Goal: Task Accomplishment & Management: Use online tool/utility

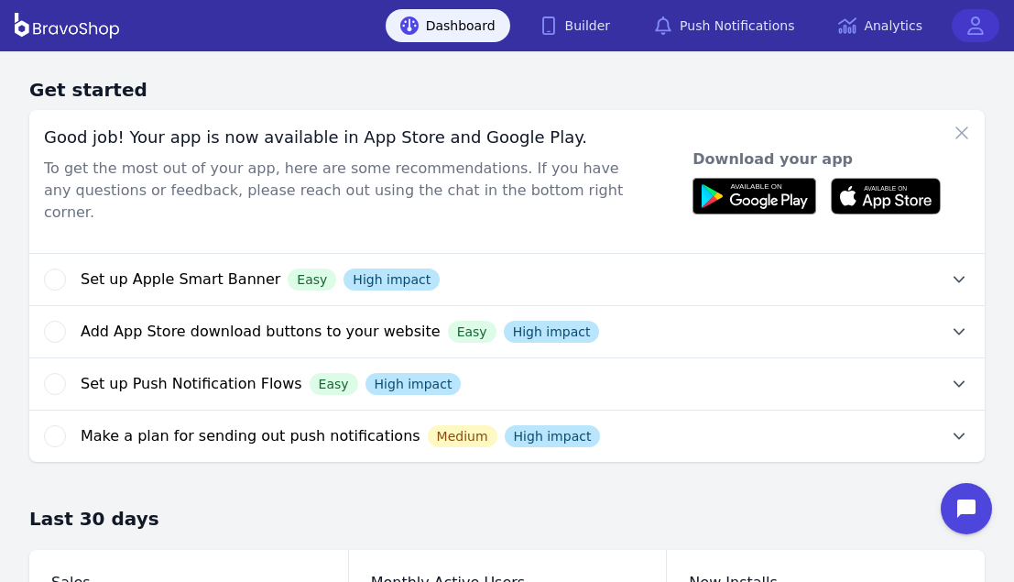
click at [970, 27] on icon at bounding box center [975, 25] width 18 height 18
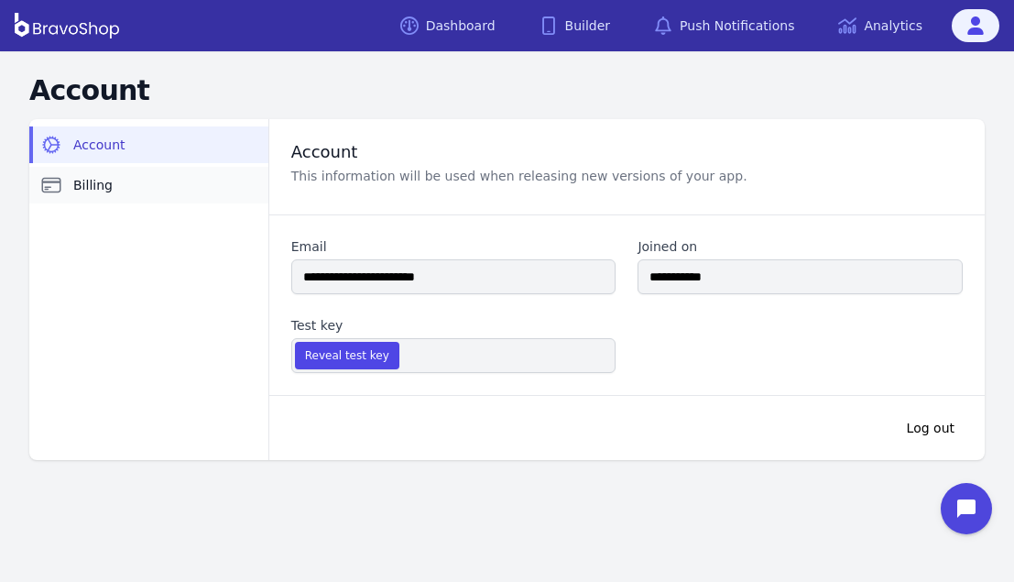
click at [147, 191] on link "Billing" at bounding box center [148, 185] width 239 height 37
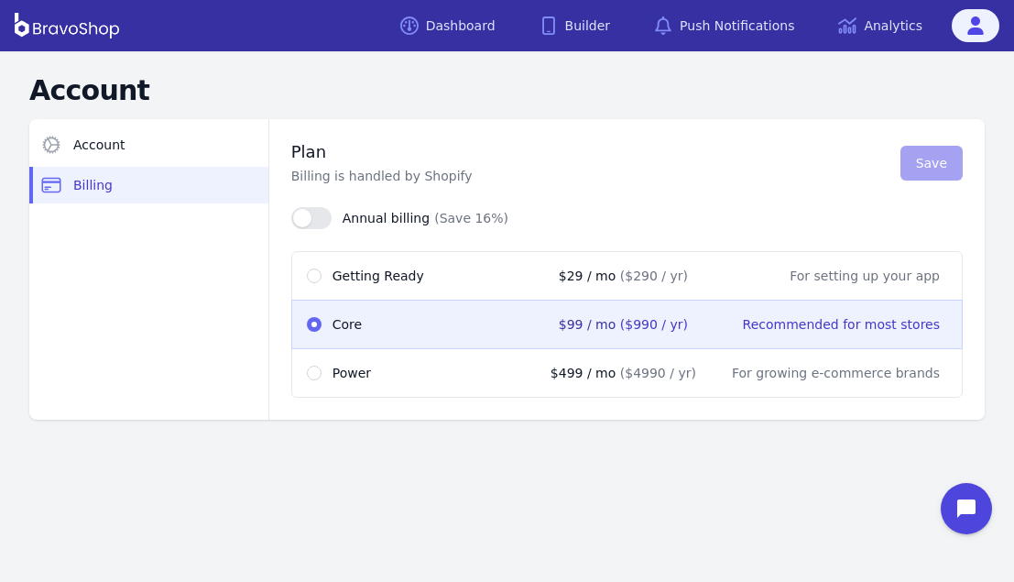
click at [122, 239] on aside "Account Billing" at bounding box center [148, 269] width 239 height 300
click at [537, 448] on div "Account Account Billing Plan Billing is handled by Shopify Save Annual billing …" at bounding box center [507, 253] width 1014 height 405
click at [566, 441] on div "Account Account Billing Plan Billing is handled by Shopify Save Annual billing …" at bounding box center [507, 253] width 1014 height 405
click at [473, 16] on link "Dashboard" at bounding box center [448, 25] width 125 height 33
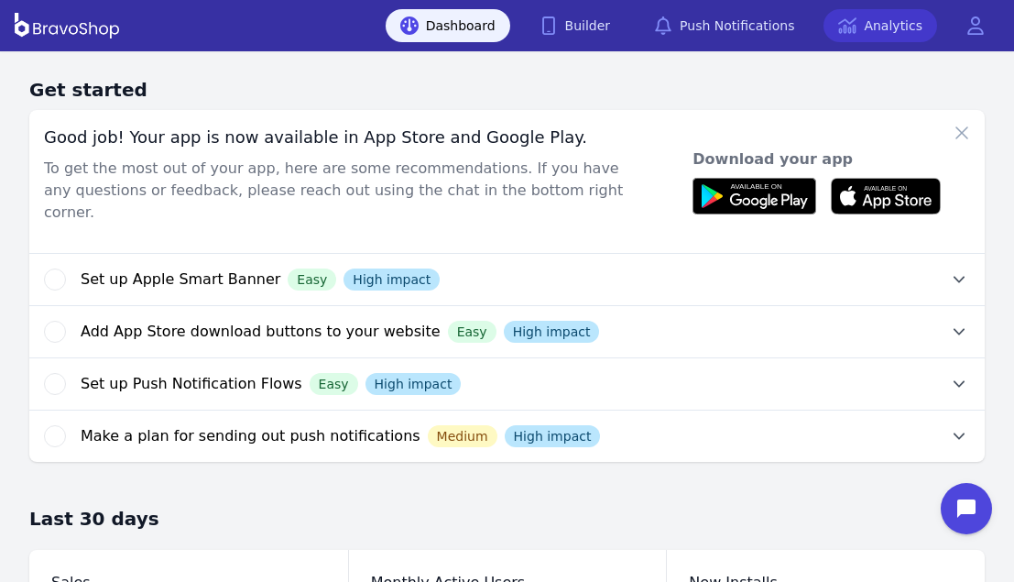
click at [898, 29] on link "Analytics" at bounding box center [880, 25] width 114 height 33
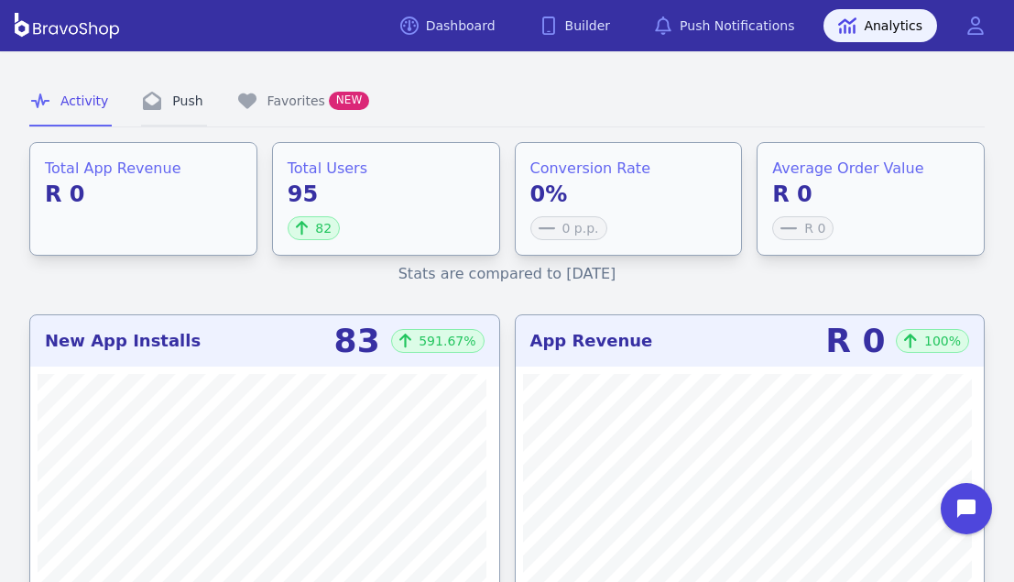
click at [168, 97] on link "Push" at bounding box center [173, 101] width 65 height 49
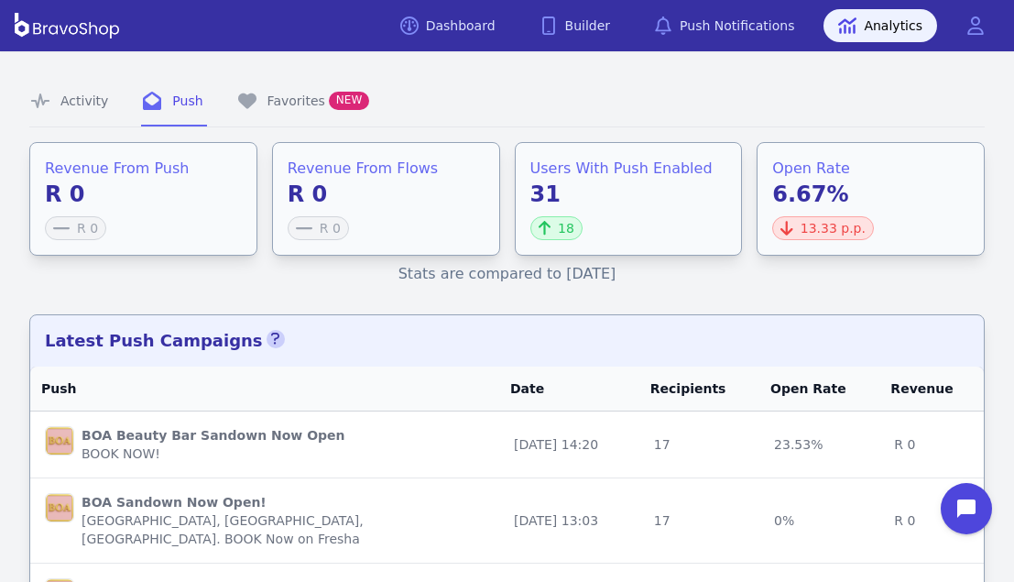
click at [652, 105] on nav "Activity Push Favorites NEW" at bounding box center [506, 102] width 955 height 50
click at [503, 15] on link "Dashboard" at bounding box center [448, 25] width 125 height 33
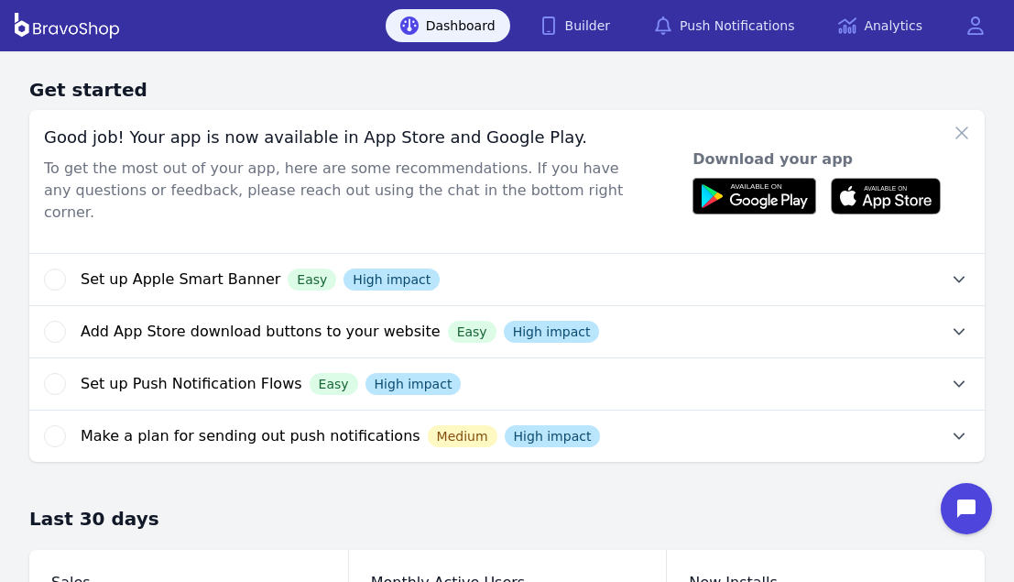
click at [937, 254] on button "Set up Apple Smart Banner Easy High impact" at bounding box center [533, 279] width 904 height 51
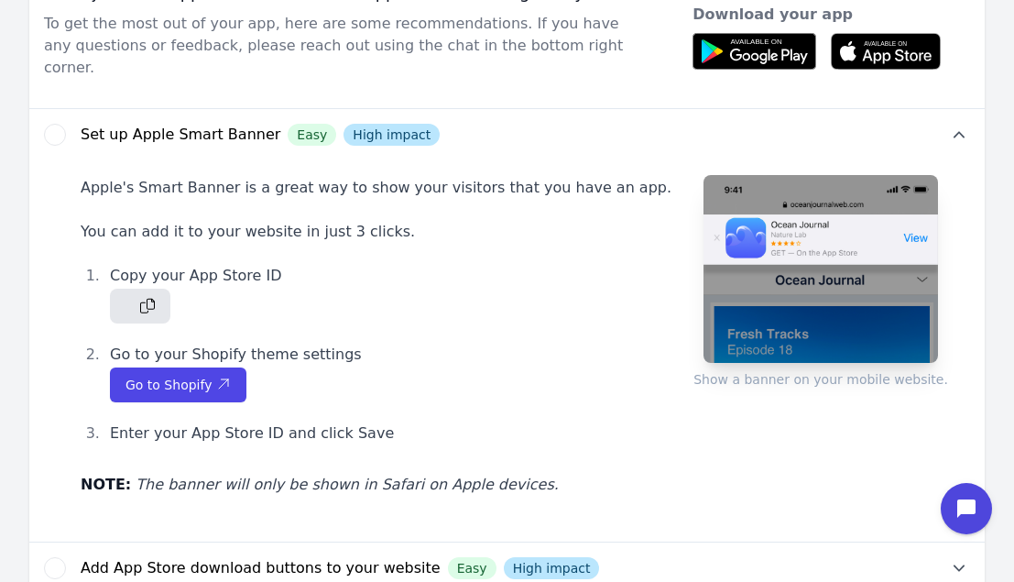
scroll to position [139, 0]
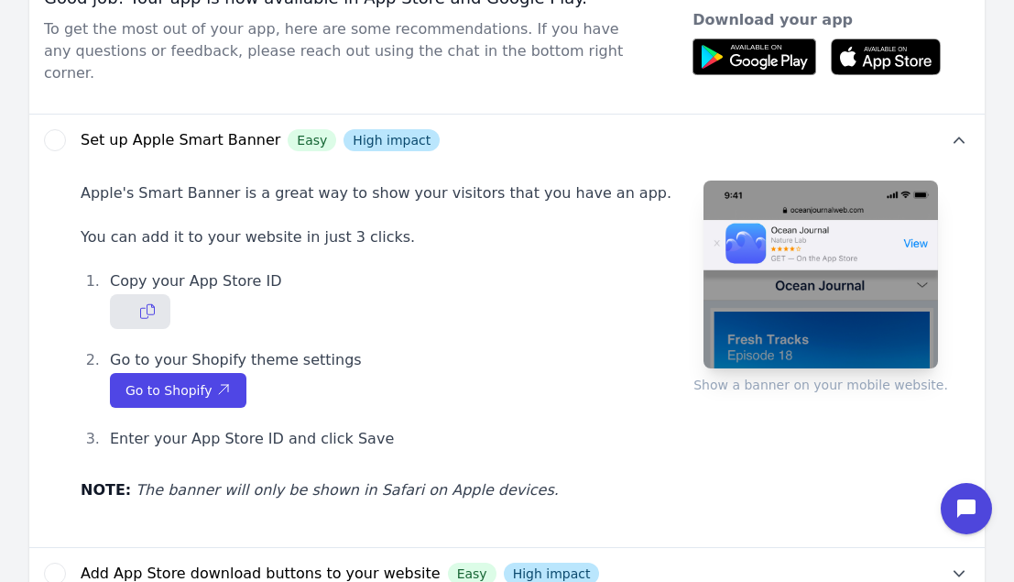
click at [148, 304] on icon "button" at bounding box center [147, 311] width 15 height 15
click at [197, 381] on span "Go to Shopify" at bounding box center [177, 390] width 105 height 18
click at [140, 303] on icon "button" at bounding box center [147, 311] width 15 height 16
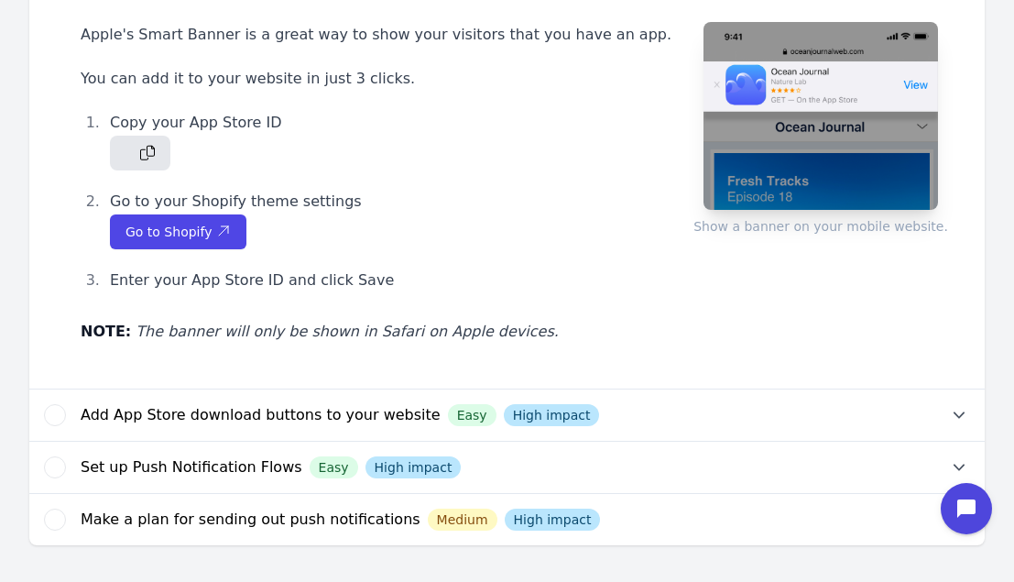
scroll to position [136, 0]
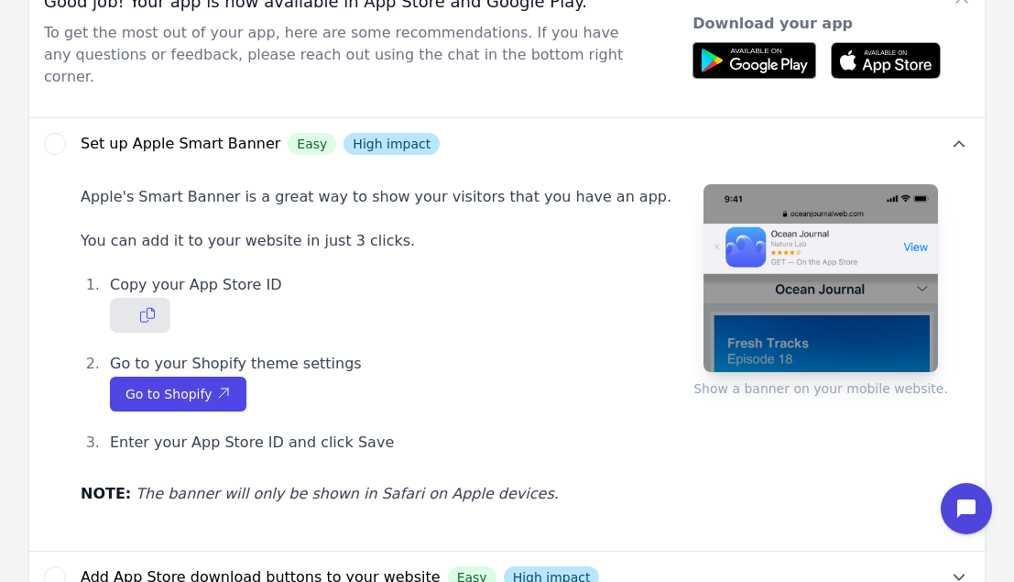
click at [539, 292] on li "Copy your App Store ID" at bounding box center [387, 302] width 567 height 60
click at [147, 307] on icon "button" at bounding box center [147, 315] width 15 height 16
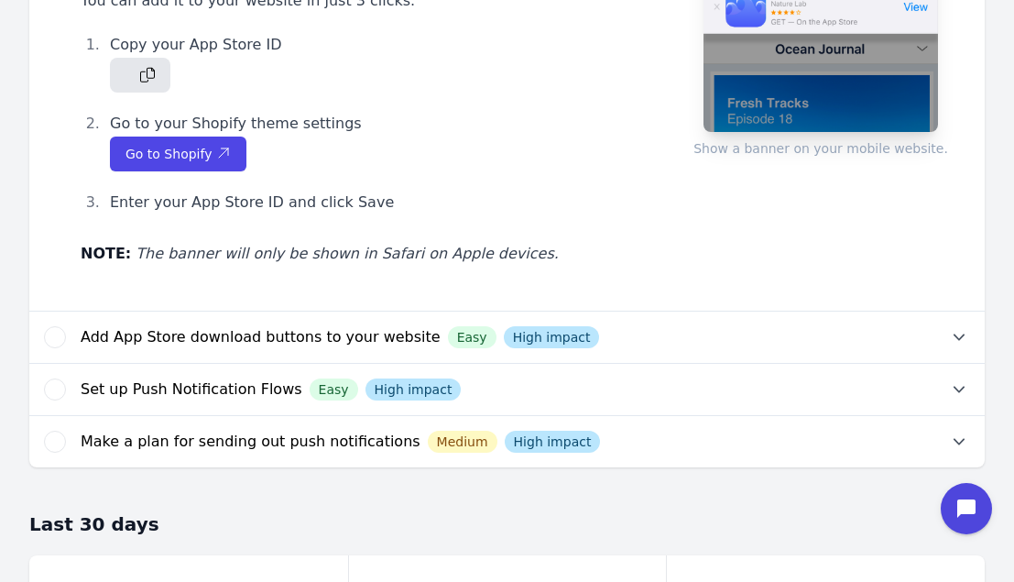
scroll to position [377, 0]
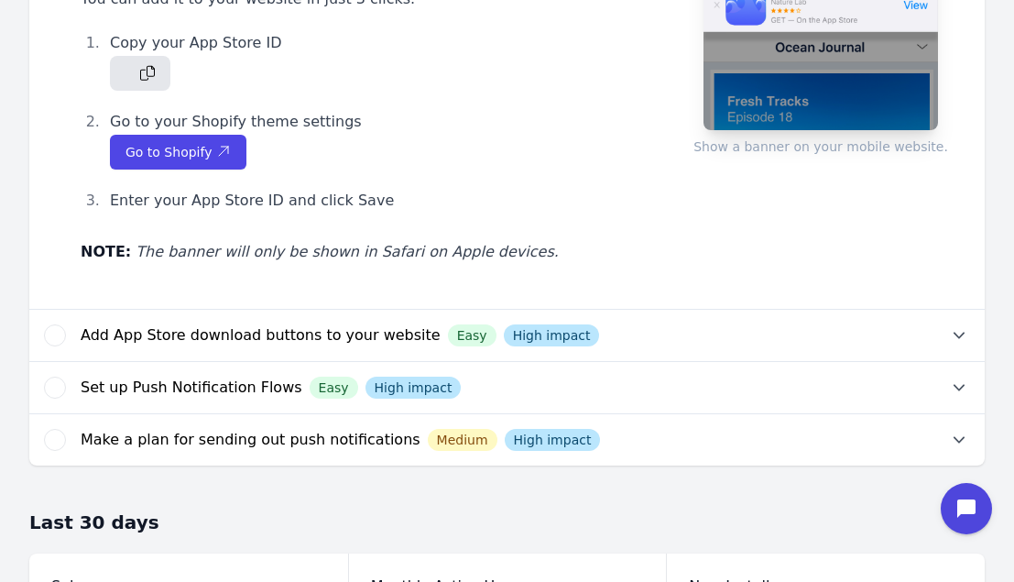
click at [871, 310] on button "Add App Store download buttons to your website Easy High impact" at bounding box center [533, 335] width 904 height 51
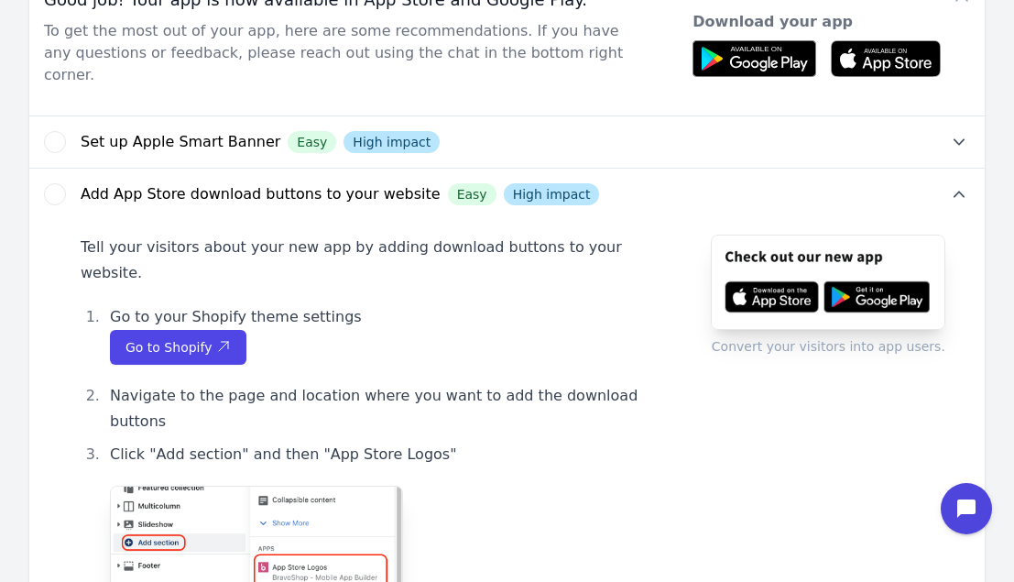
scroll to position [143, 0]
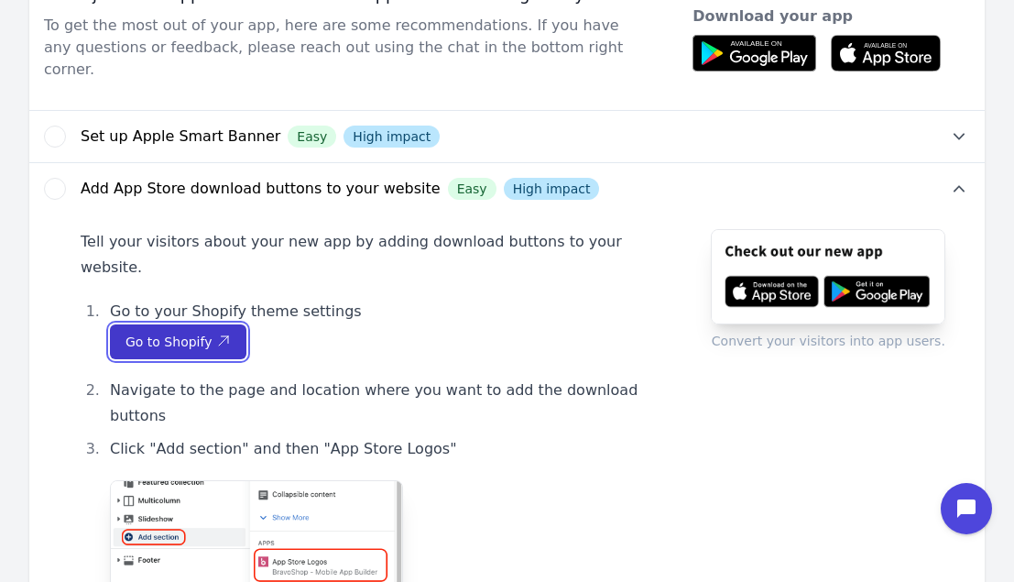
click at [216, 333] on icon "button" at bounding box center [223, 340] width 15 height 15
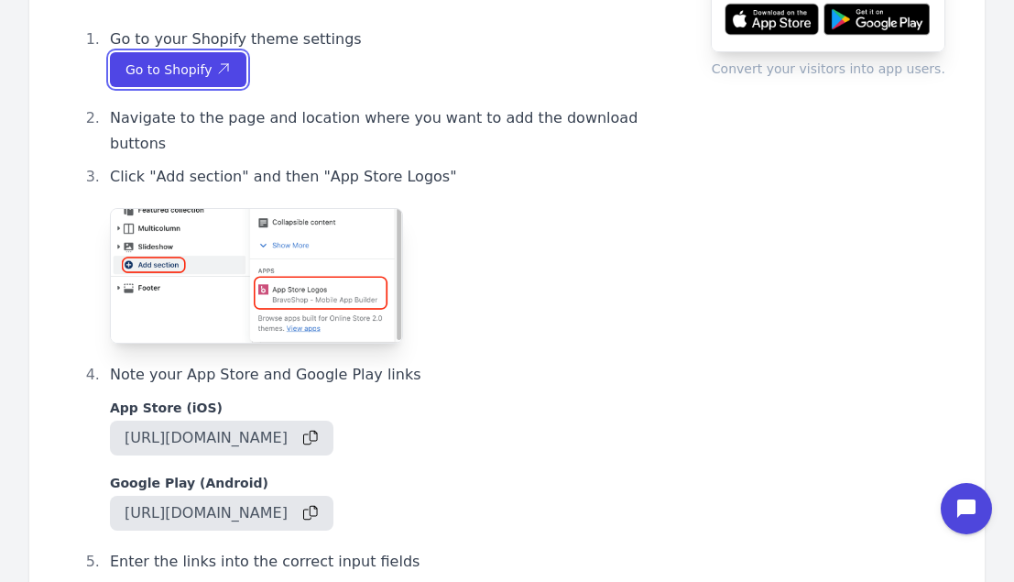
scroll to position [418, 0]
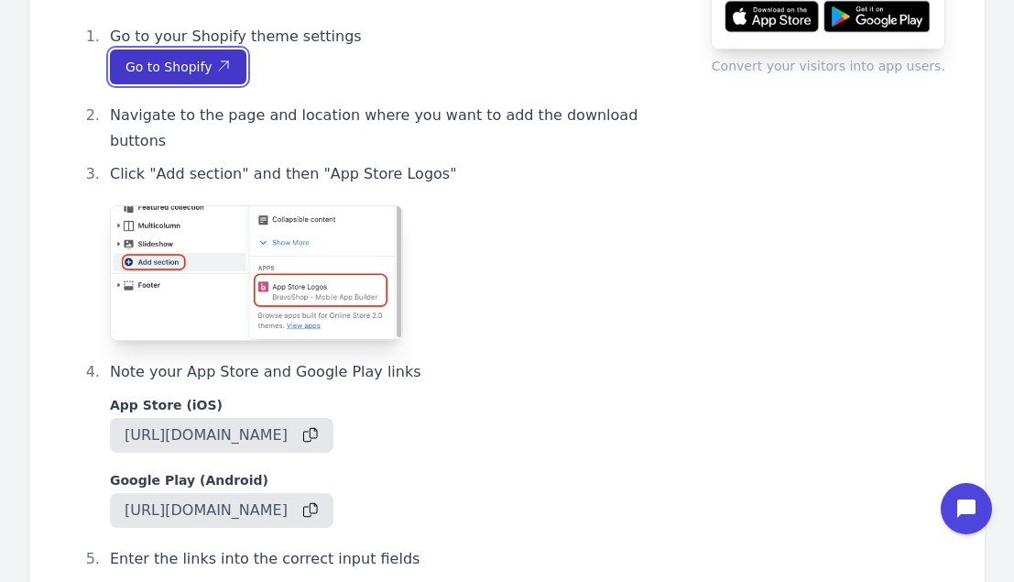
click at [216, 59] on icon "button" at bounding box center [223, 66] width 15 height 15
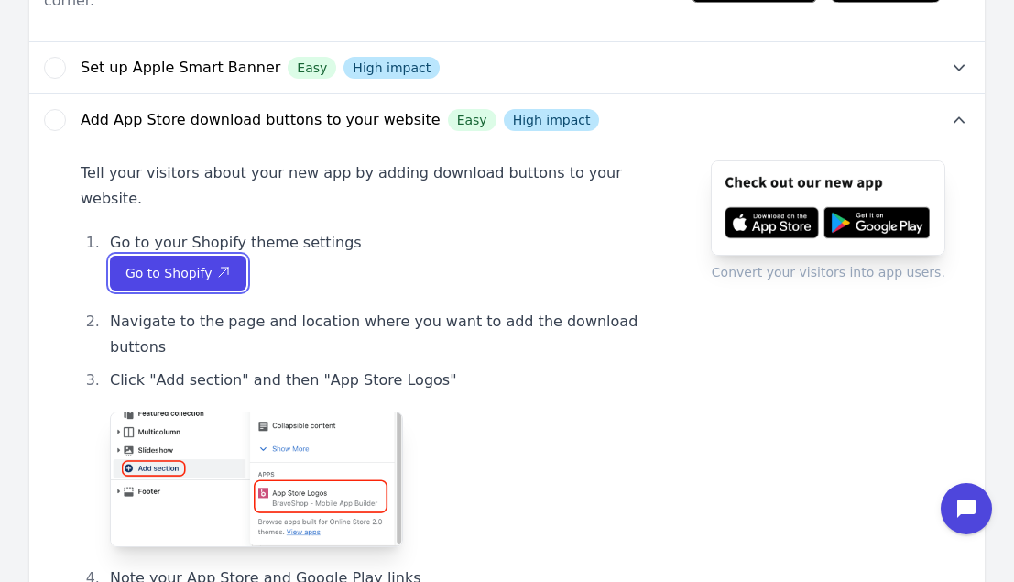
scroll to position [211, 0]
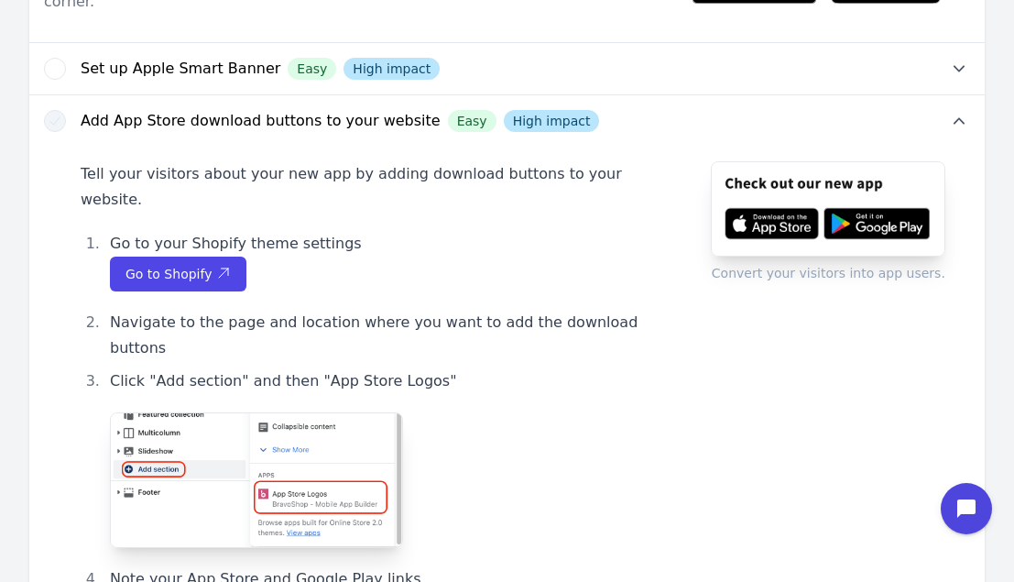
click at [61, 114] on icon "button" at bounding box center [55, 121] width 15 height 15
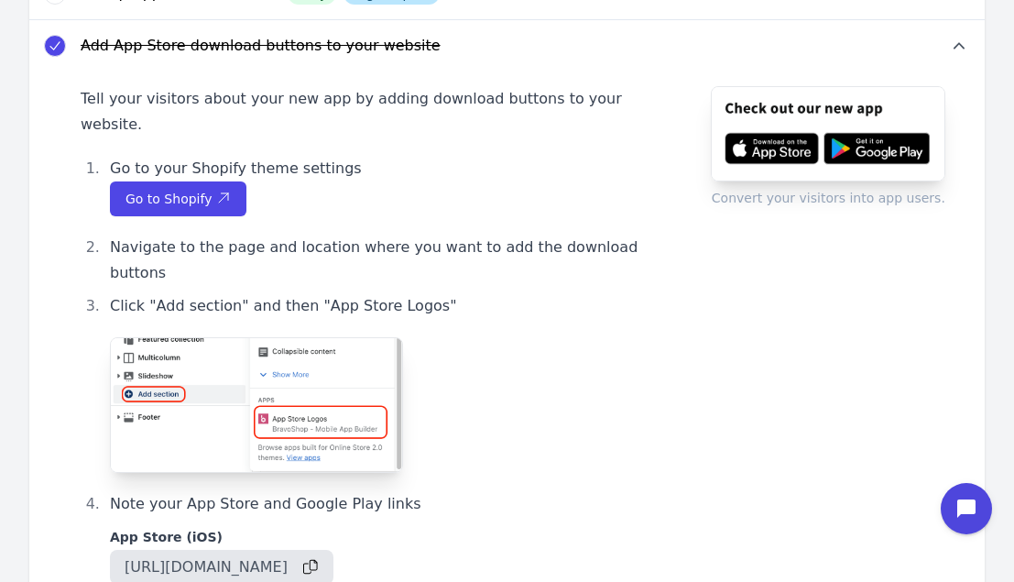
scroll to position [287, 0]
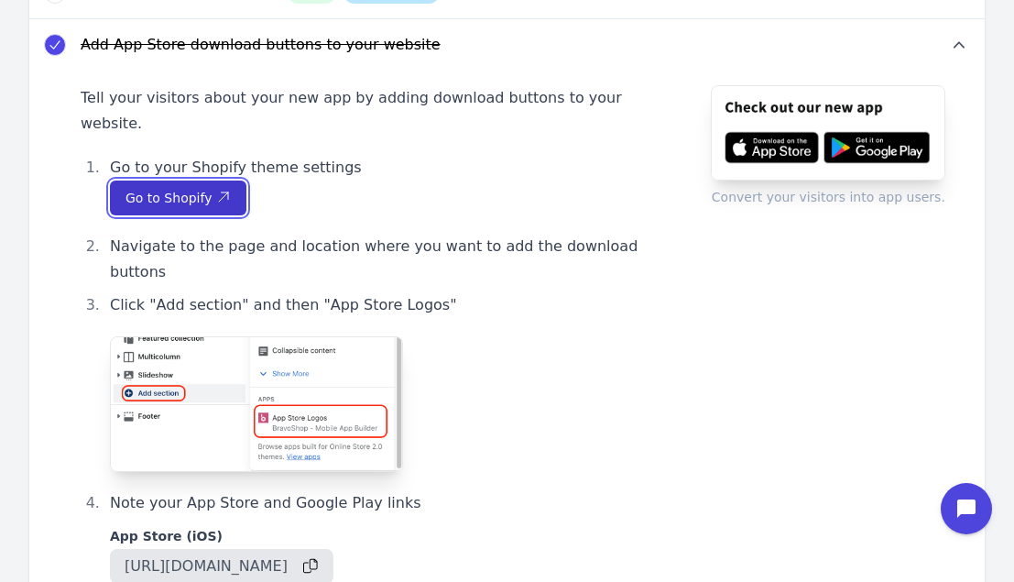
click at [216, 190] on icon "button" at bounding box center [223, 197] width 15 height 15
click at [57, 38] on icon "button" at bounding box center [55, 45] width 15 height 15
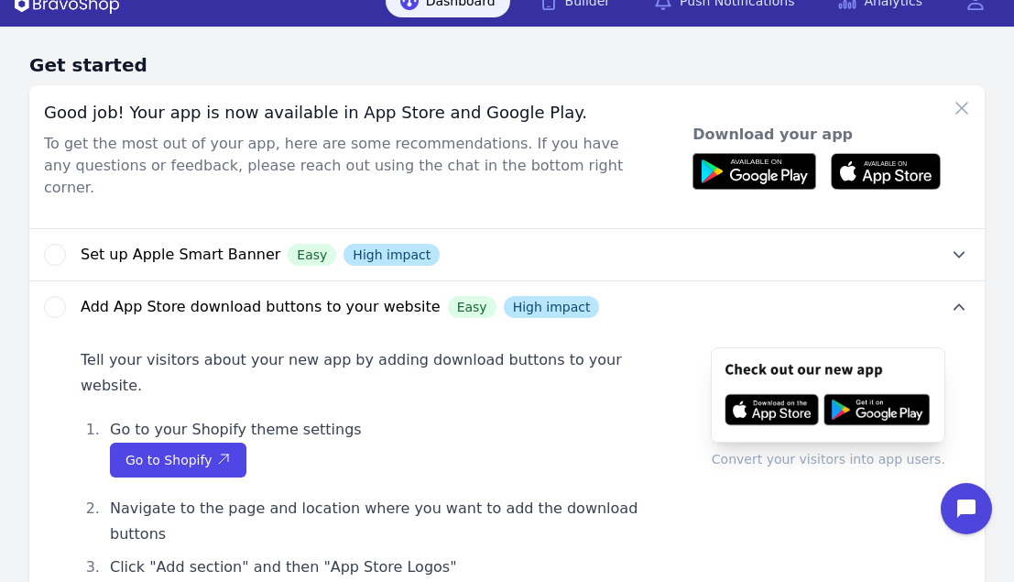
scroll to position [28, 0]
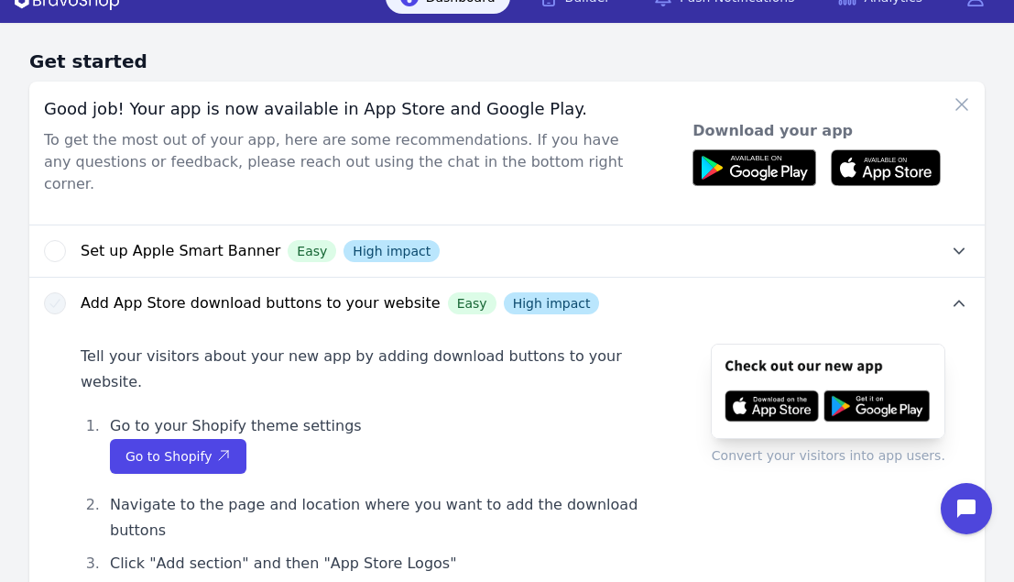
click at [58, 296] on icon "button" at bounding box center [55, 303] width 15 height 15
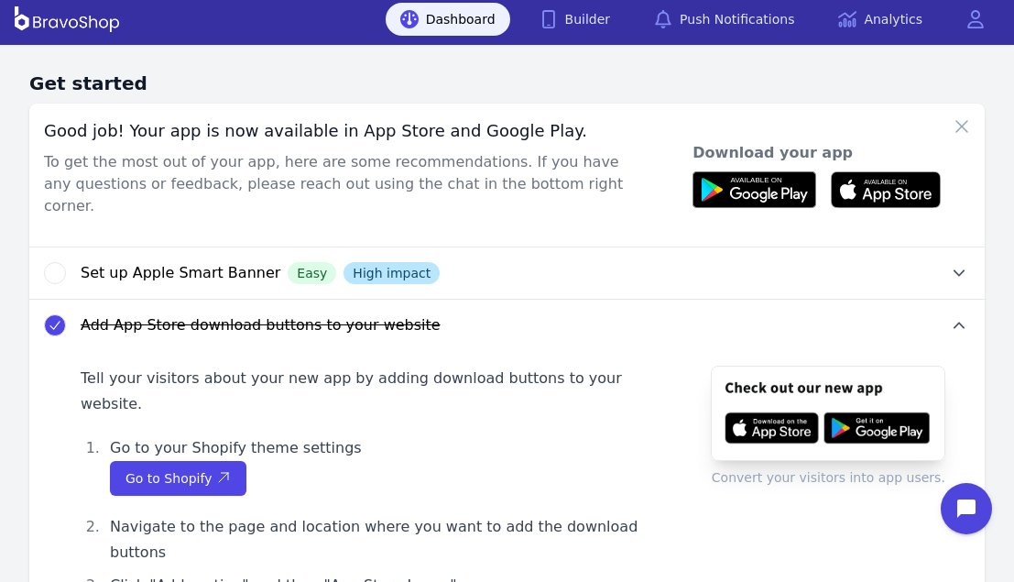
scroll to position [10, 0]
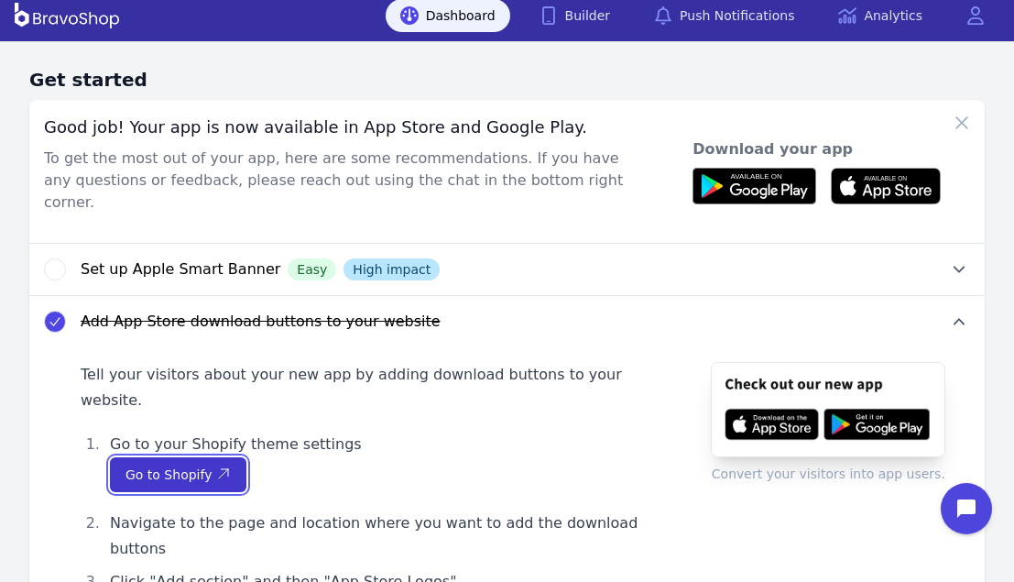
click at [201, 465] on span "Go to Shopify" at bounding box center [177, 474] width 105 height 18
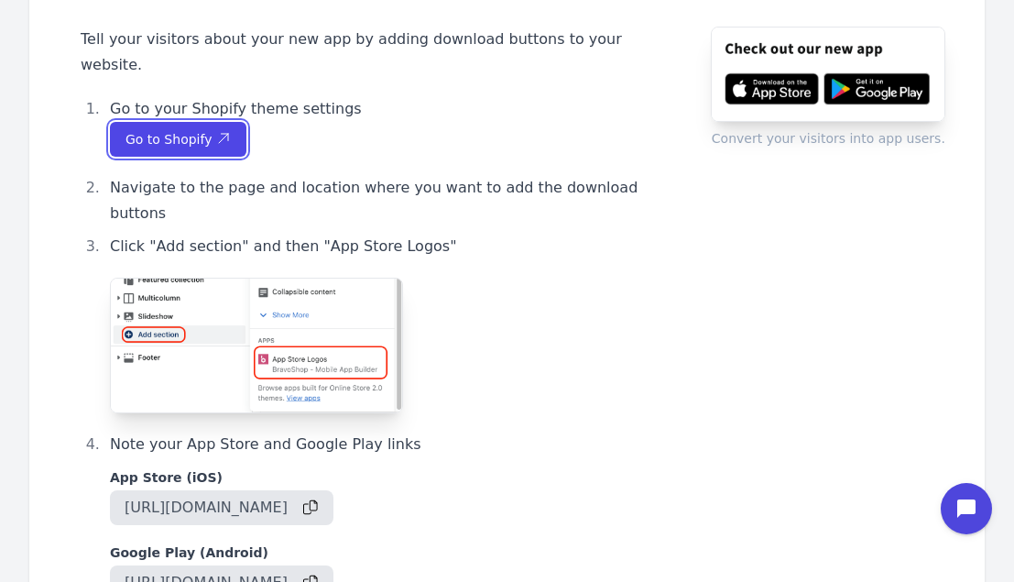
scroll to position [0, 0]
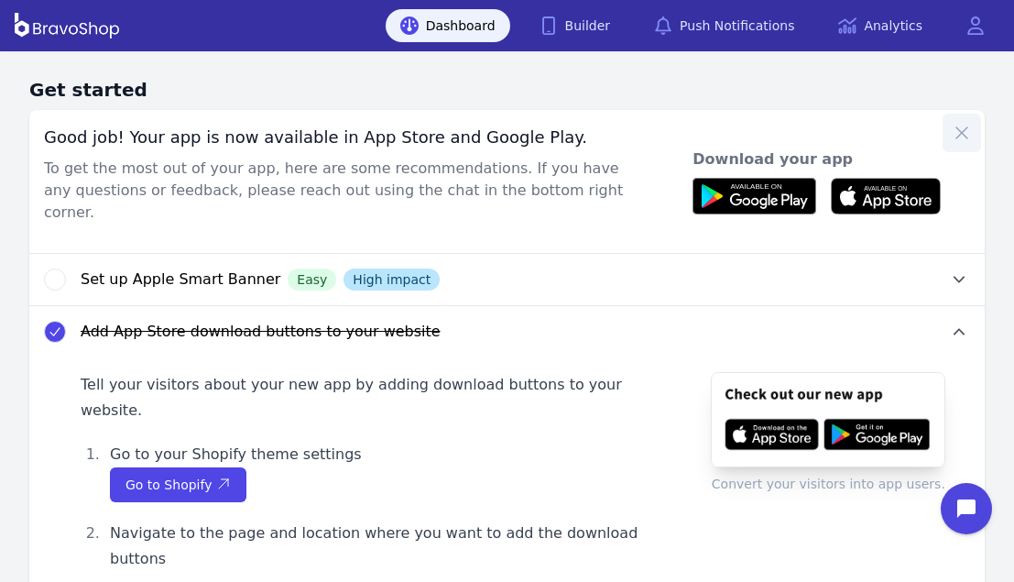
click at [961, 117] on button "button" at bounding box center [961, 133] width 38 height 38
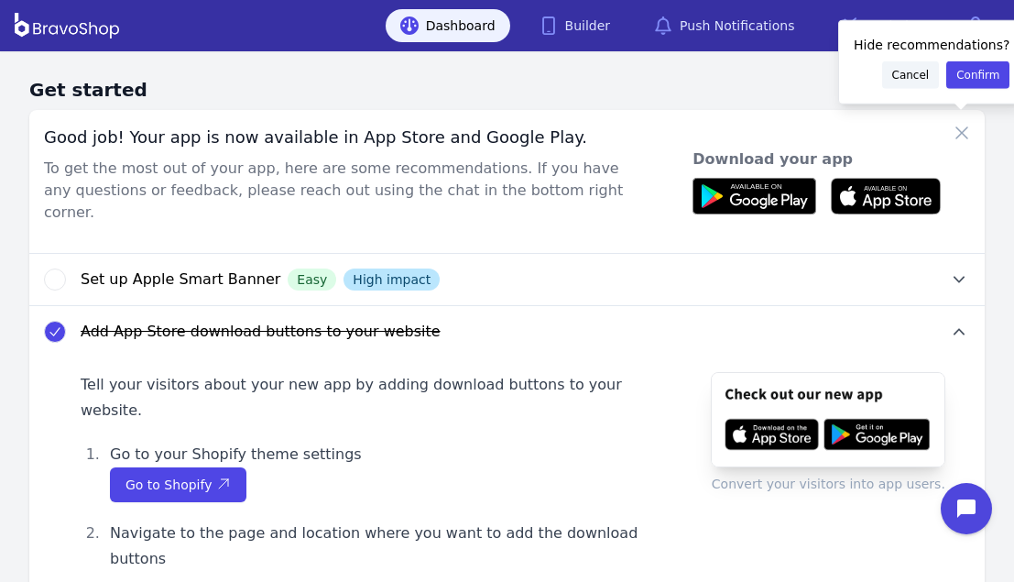
click at [897, 75] on span "Cancel" at bounding box center [911, 75] width 38 height 15
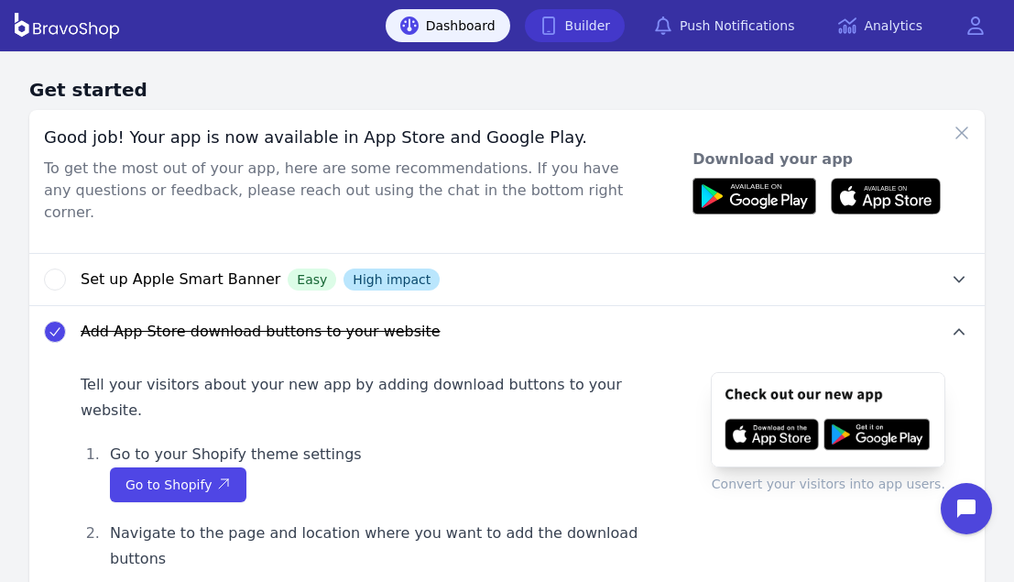
click at [626, 22] on link "Builder" at bounding box center [575, 25] width 101 height 33
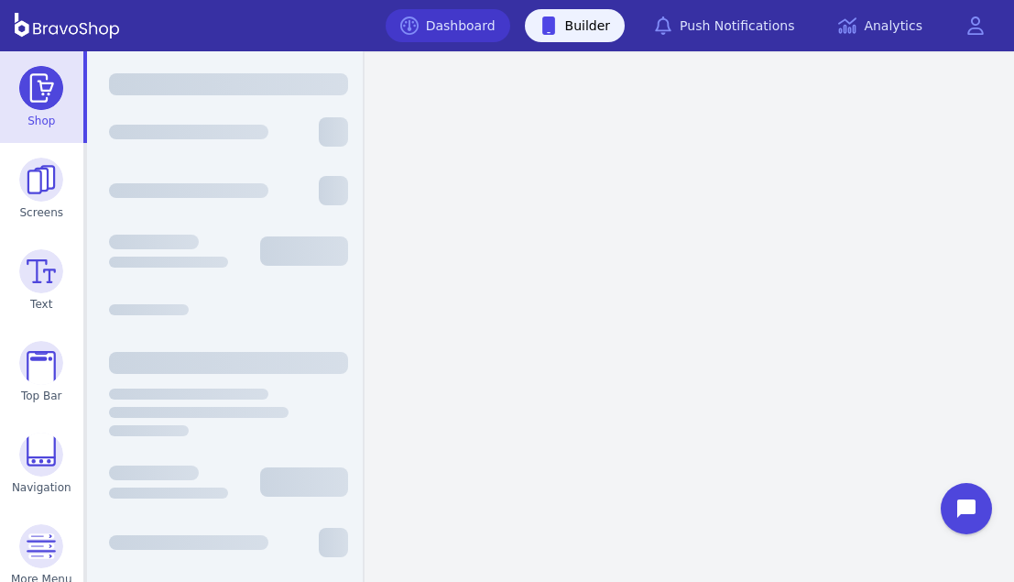
click at [469, 21] on link "Dashboard" at bounding box center [448, 25] width 125 height 33
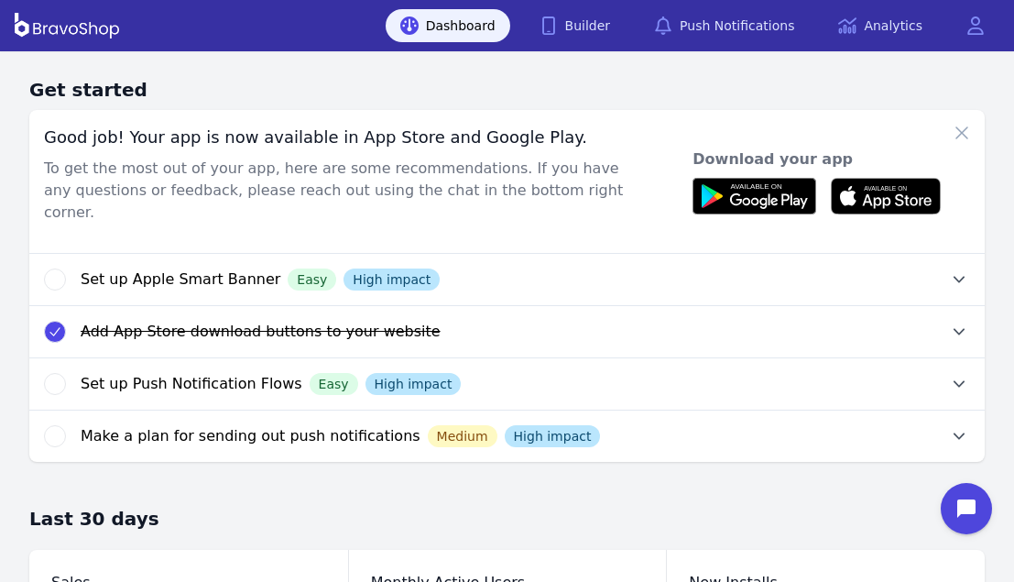
click at [55, 324] on icon "button" at bounding box center [55, 331] width 15 height 15
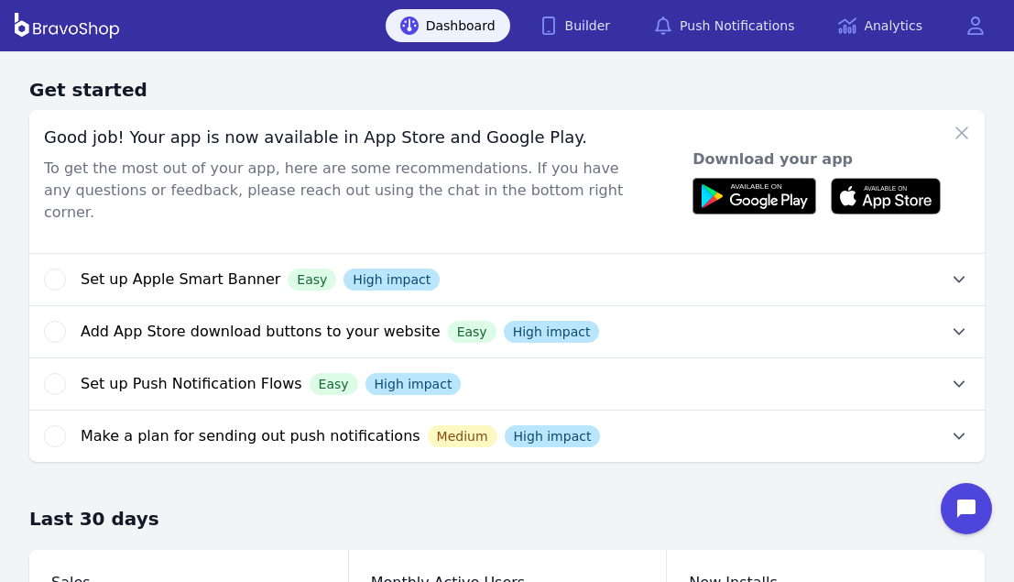
click at [920, 306] on button "Add App Store download buttons to your website Easy High impact" at bounding box center [533, 331] width 904 height 51
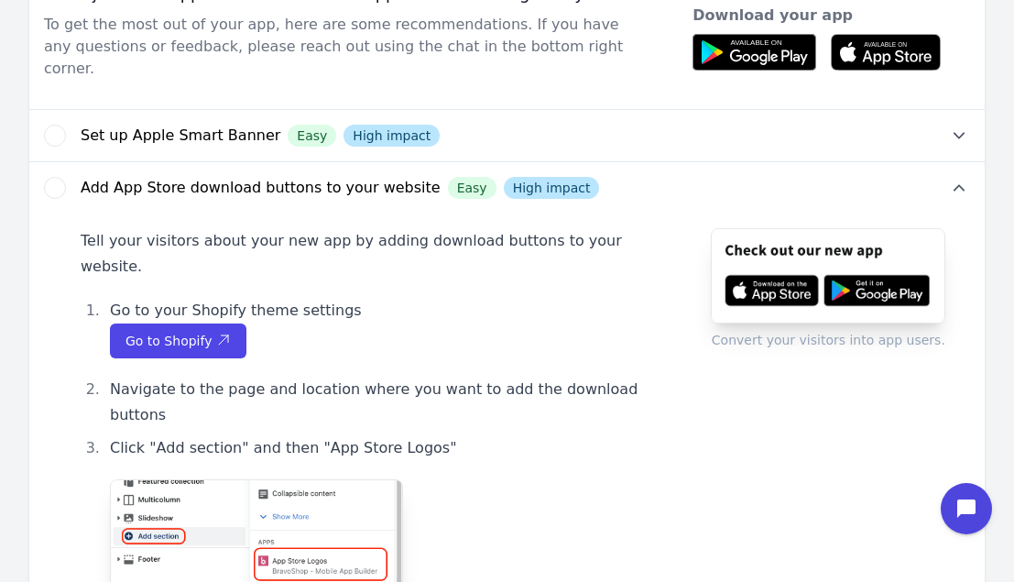
scroll to position [131, 0]
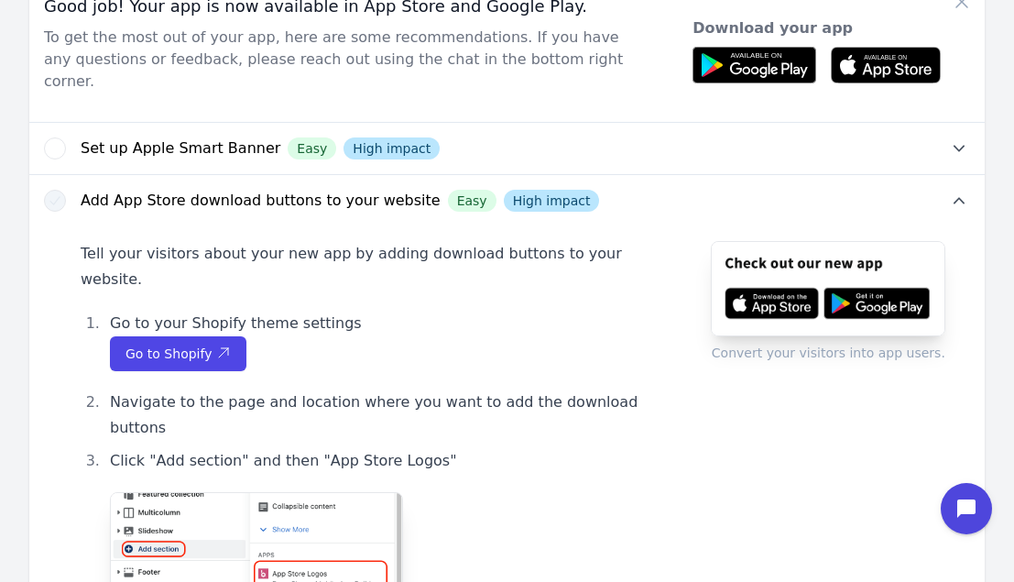
click at [53, 193] on icon "button" at bounding box center [55, 200] width 15 height 15
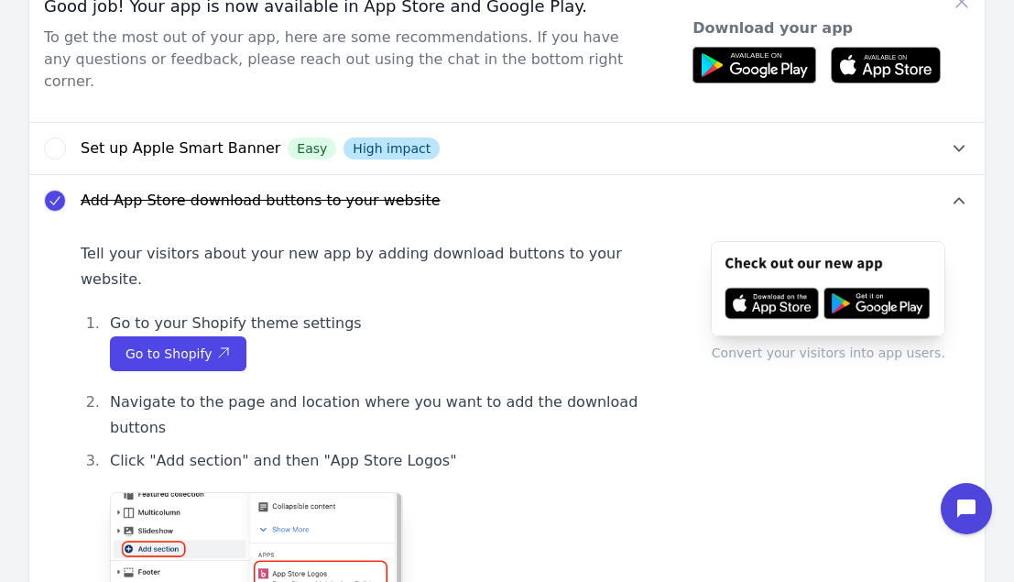
click at [835, 253] on img at bounding box center [828, 288] width 234 height 95
click at [216, 345] on icon "button" at bounding box center [223, 352] width 15 height 15
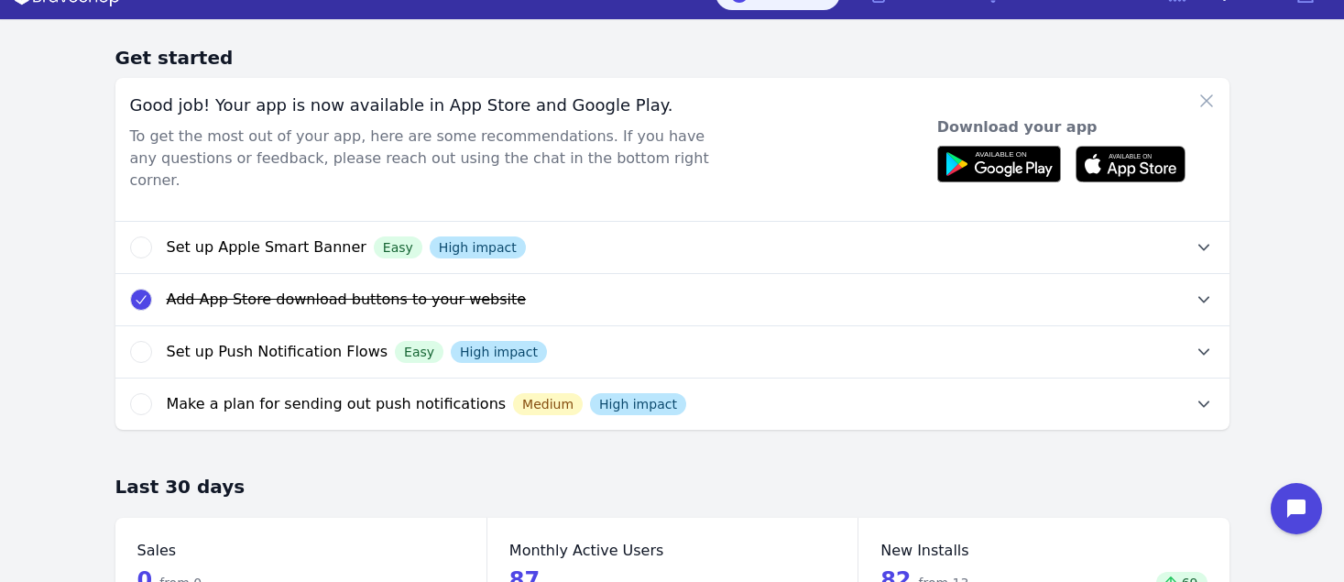
scroll to position [35, 0]
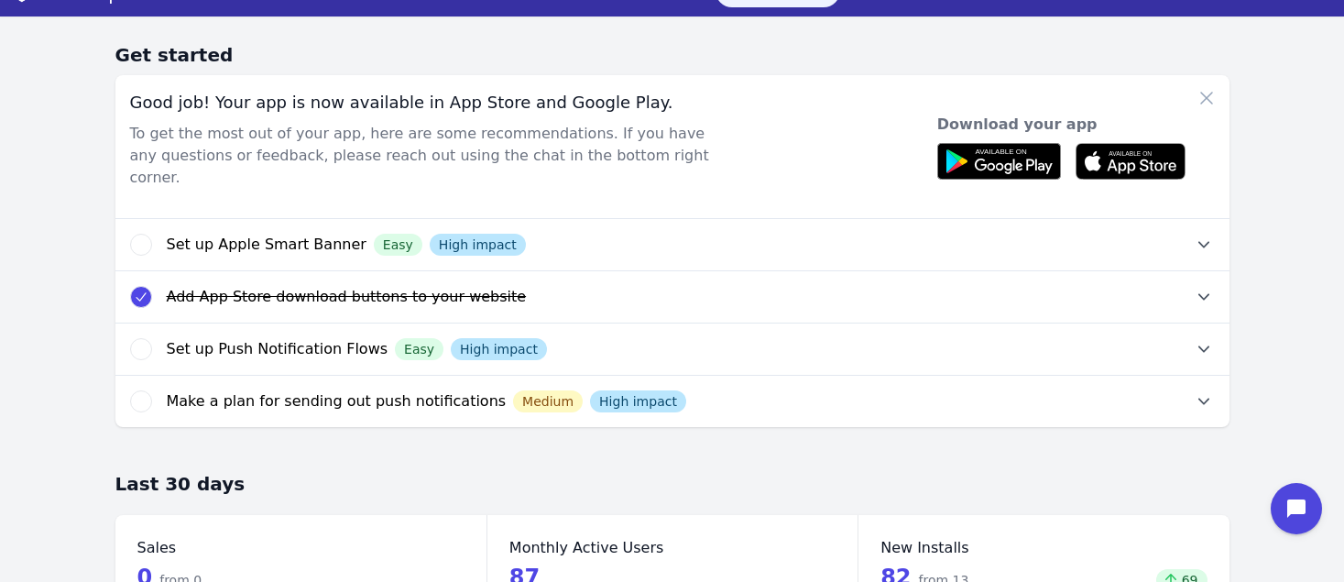
click at [1203, 286] on icon "button" at bounding box center [1203, 297] width 22 height 22
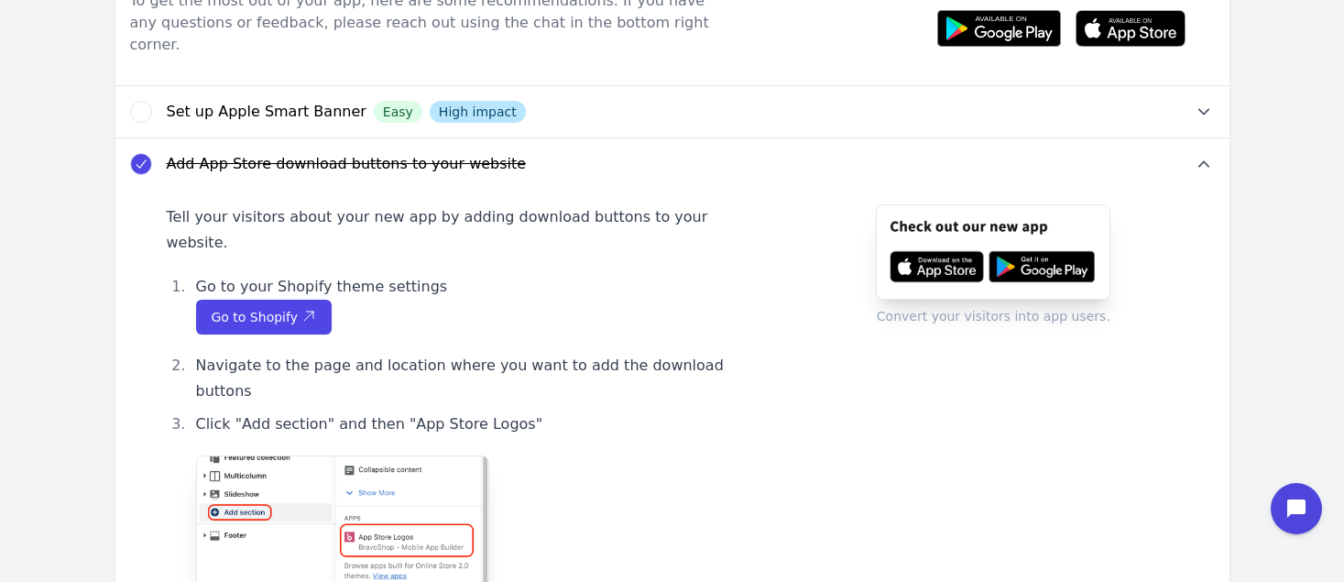
scroll to position [170, 0]
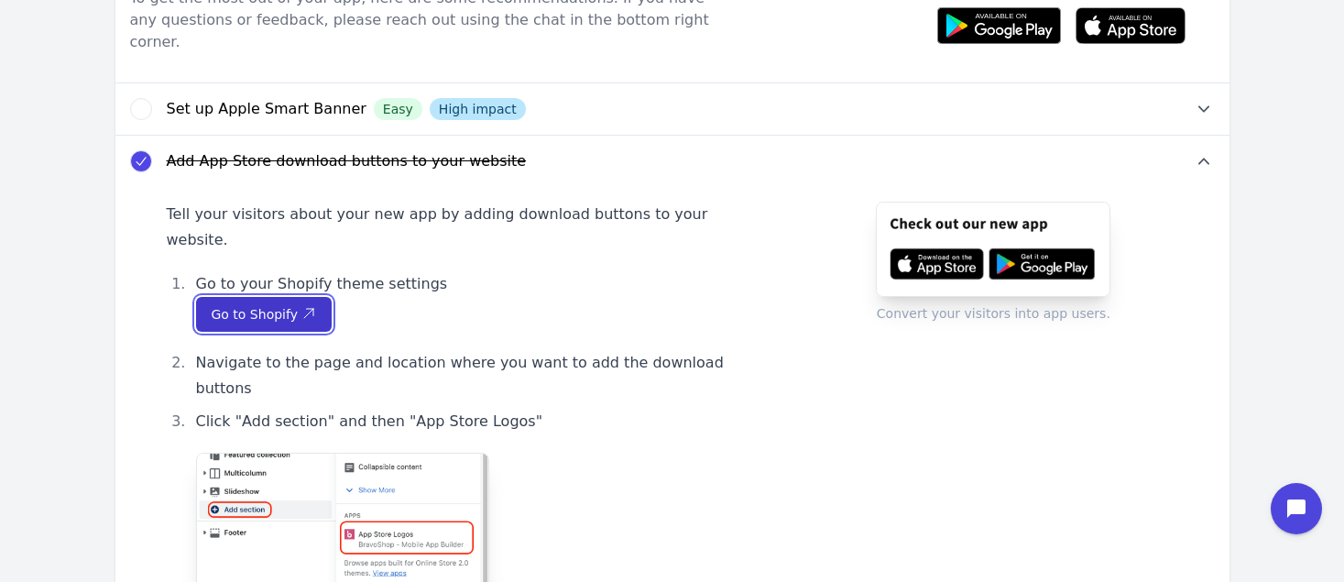
click at [304, 309] on icon "button" at bounding box center [308, 313] width 9 height 9
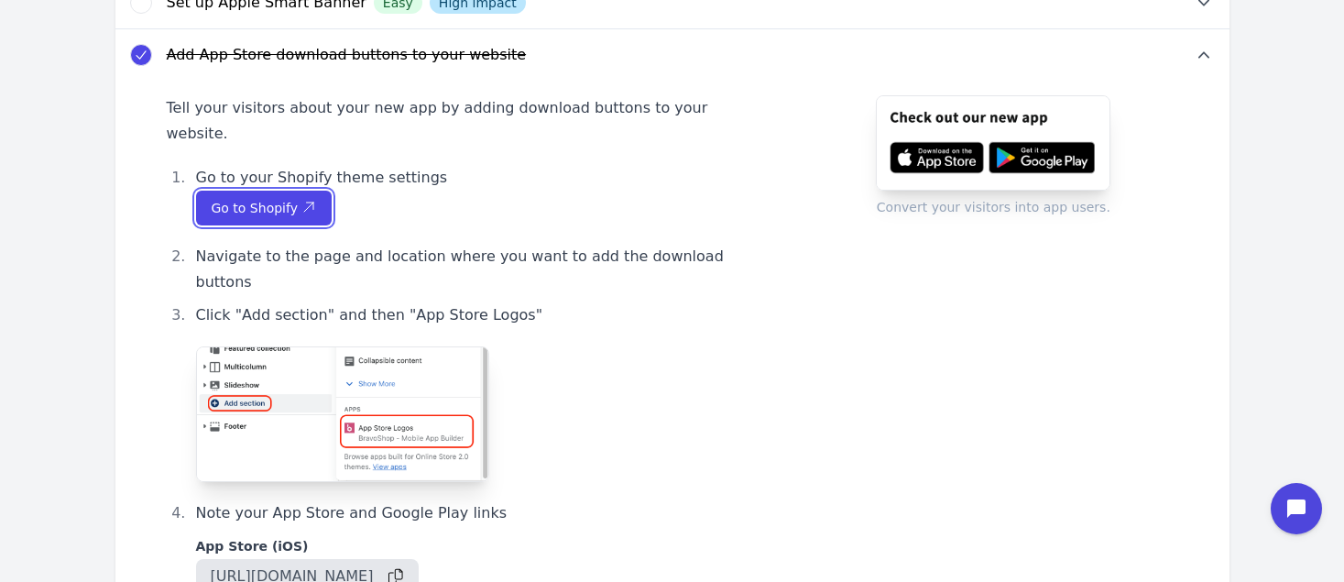
scroll to position [0, 0]
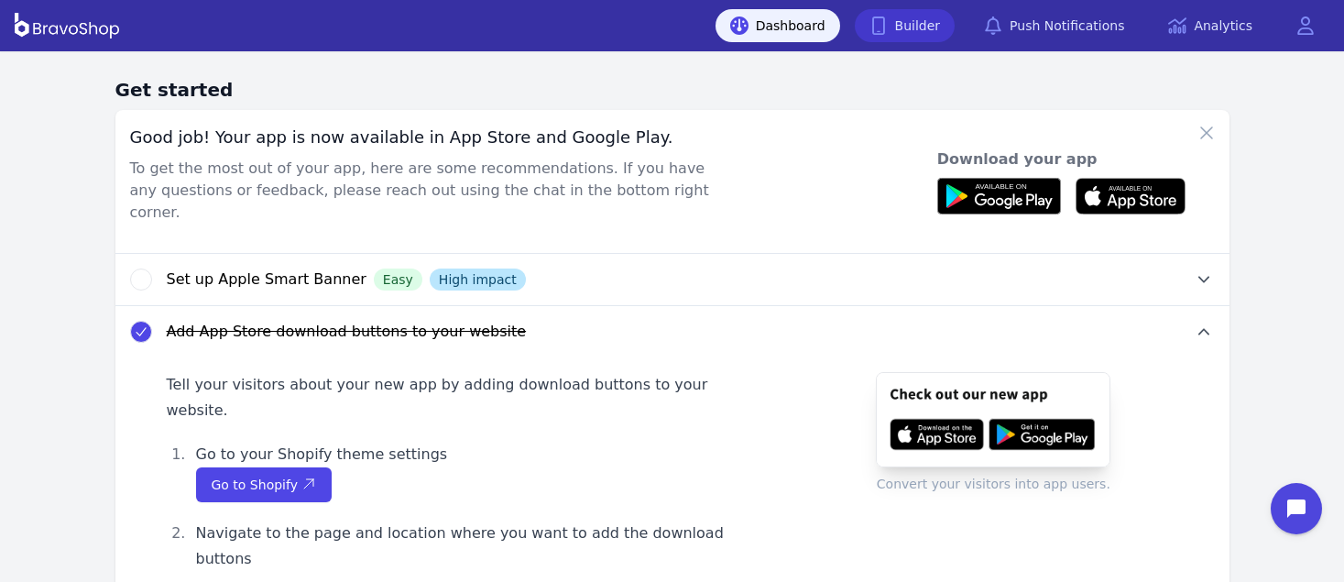
click at [914, 34] on link "Builder" at bounding box center [904, 25] width 101 height 33
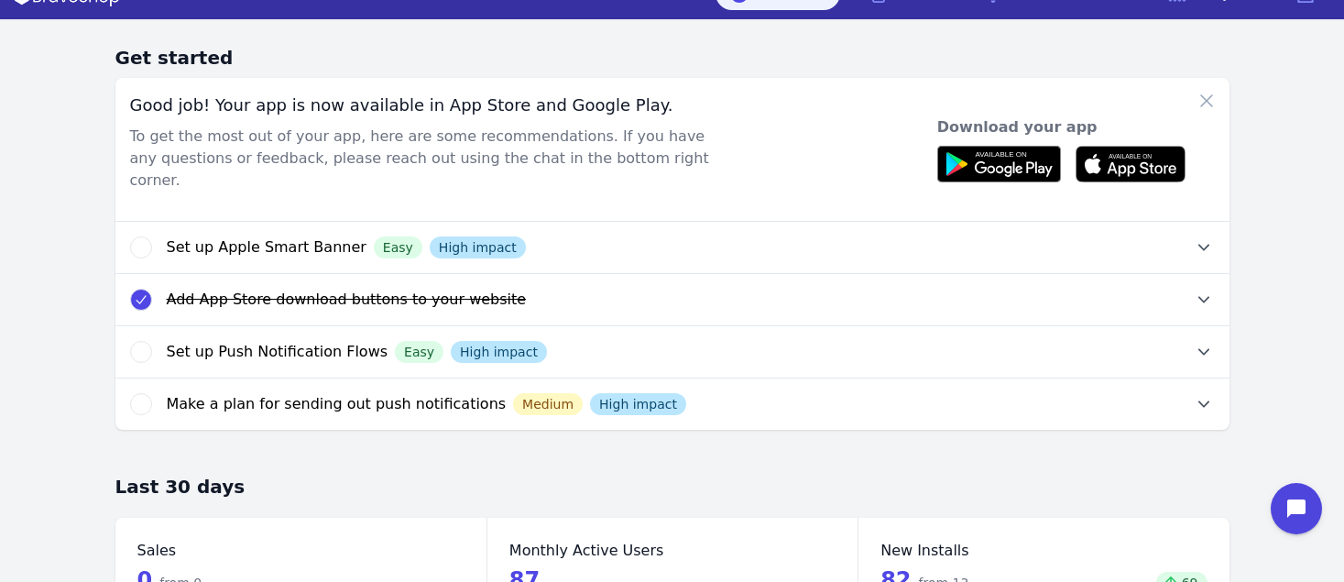
scroll to position [35, 0]
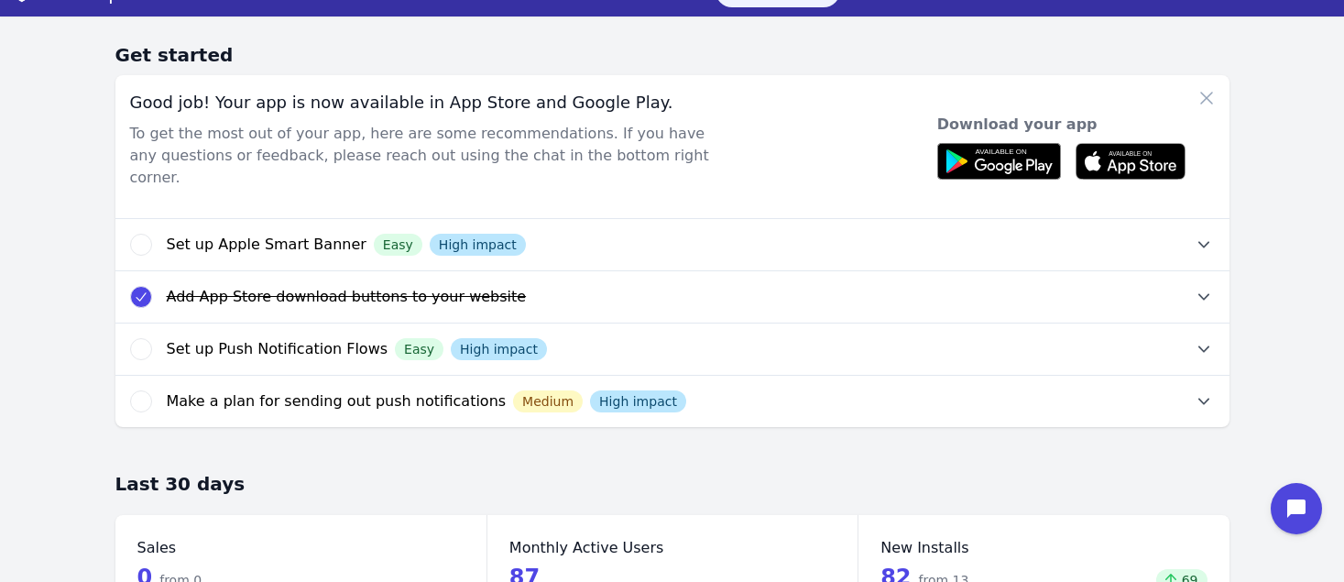
click at [1203, 286] on icon "button" at bounding box center [1203, 297] width 22 height 22
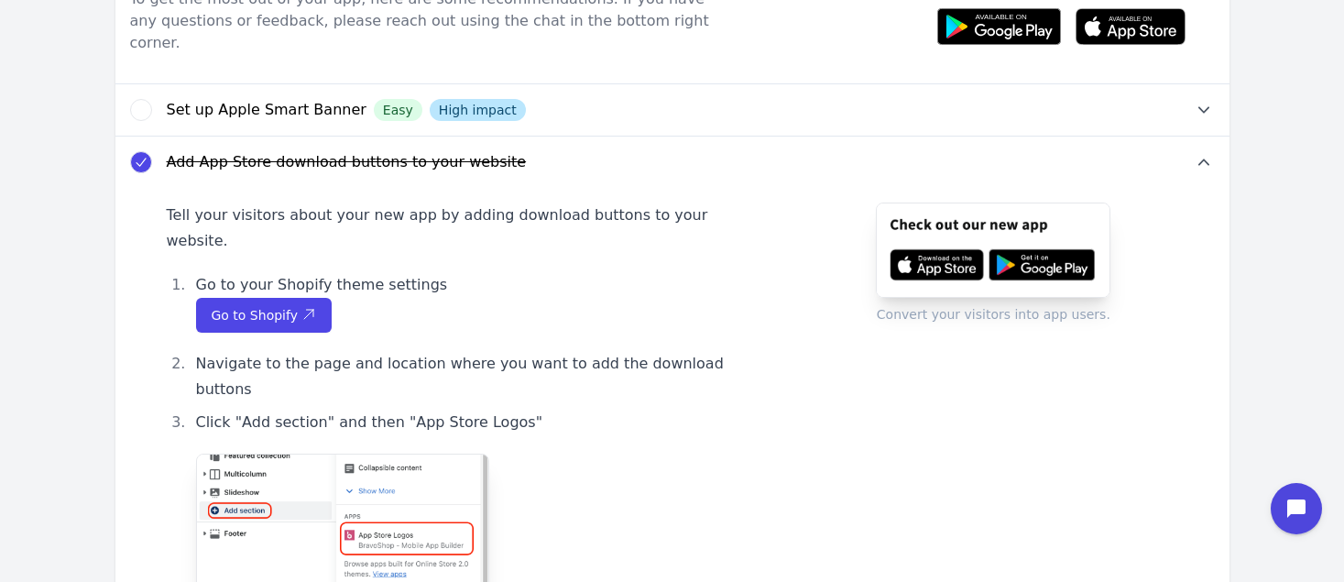
scroll to position [170, 0]
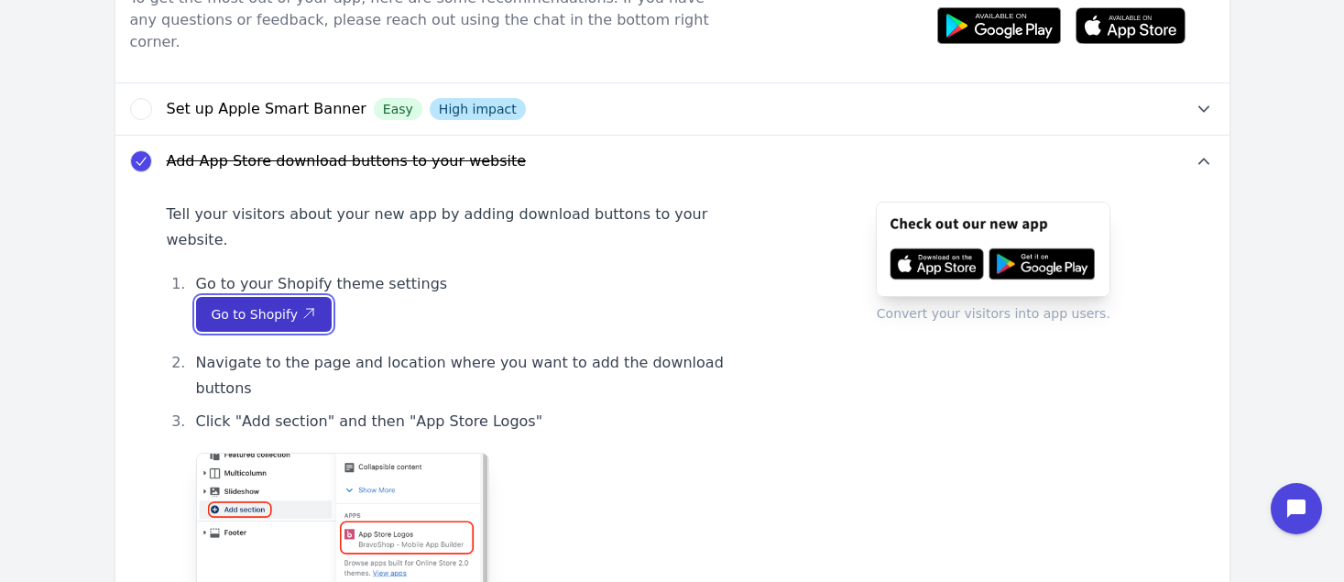
click at [304, 309] on icon "button" at bounding box center [308, 313] width 9 height 9
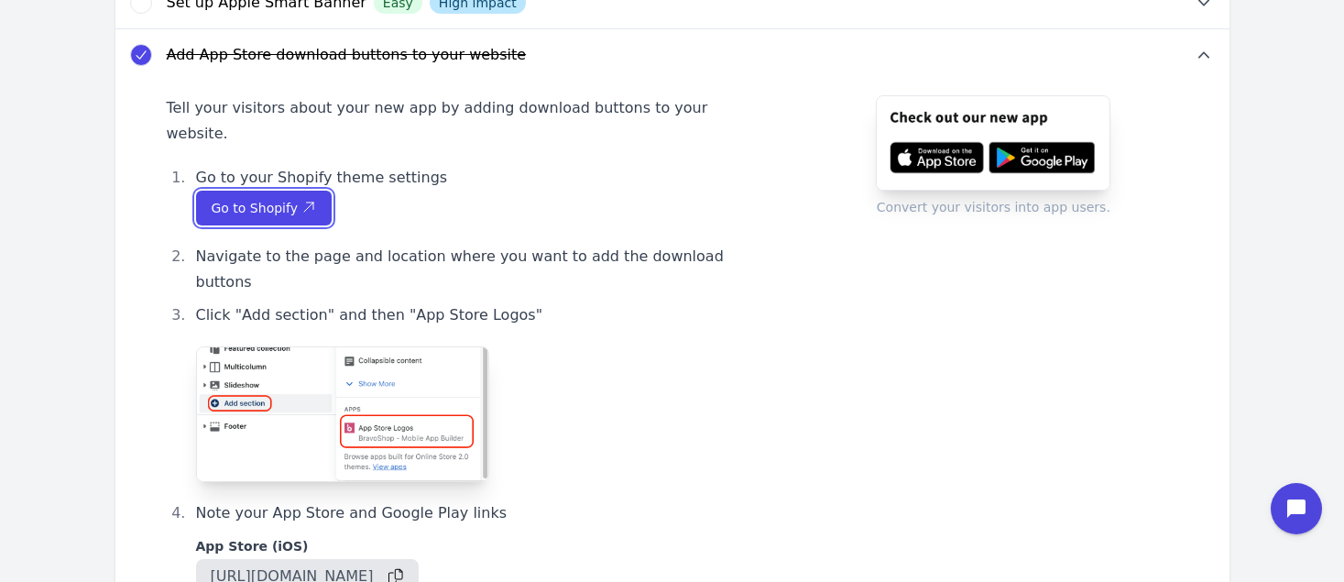
scroll to position [0, 0]
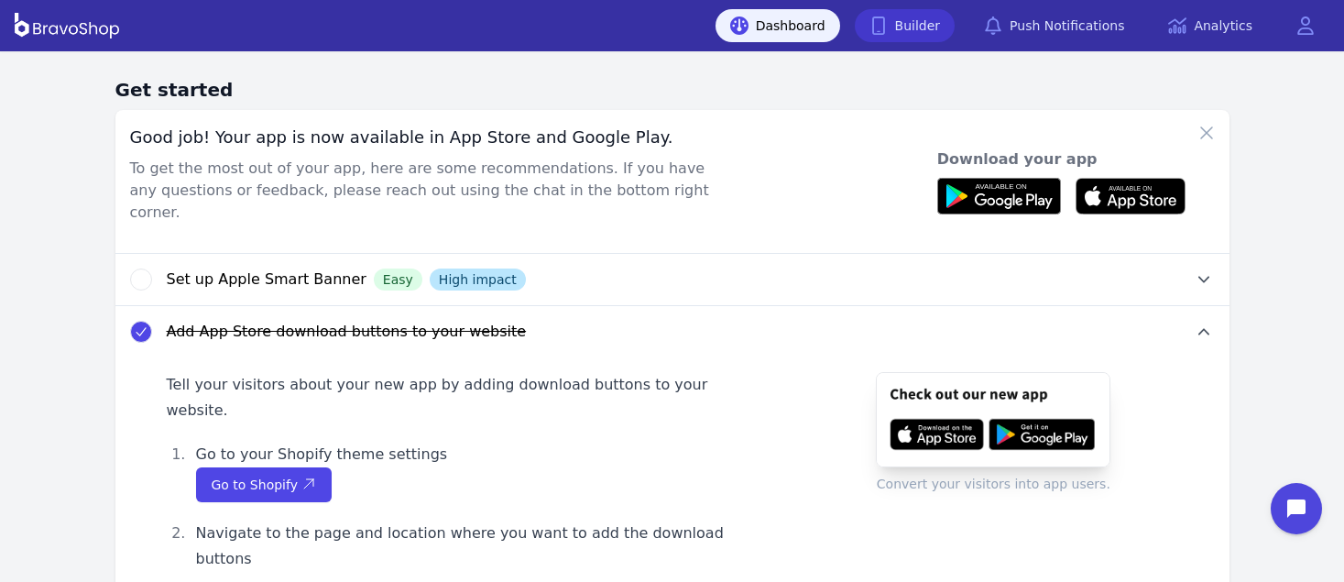
click at [914, 34] on link "Builder" at bounding box center [904, 25] width 101 height 33
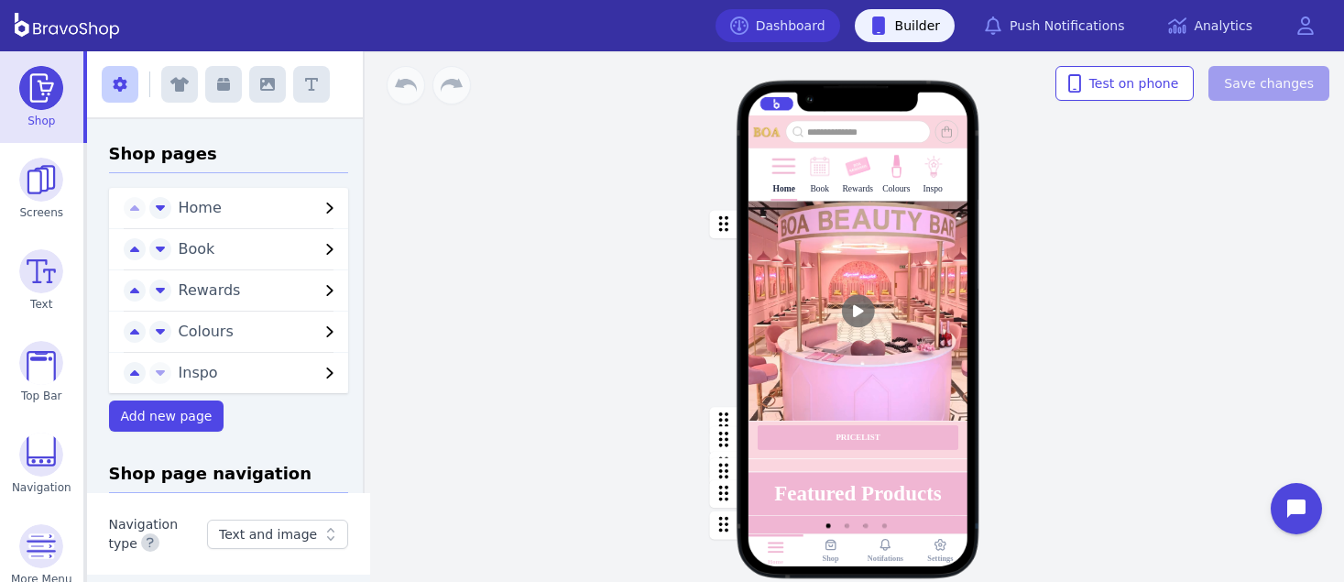
click at [795, 37] on link "Dashboard" at bounding box center [777, 25] width 125 height 33
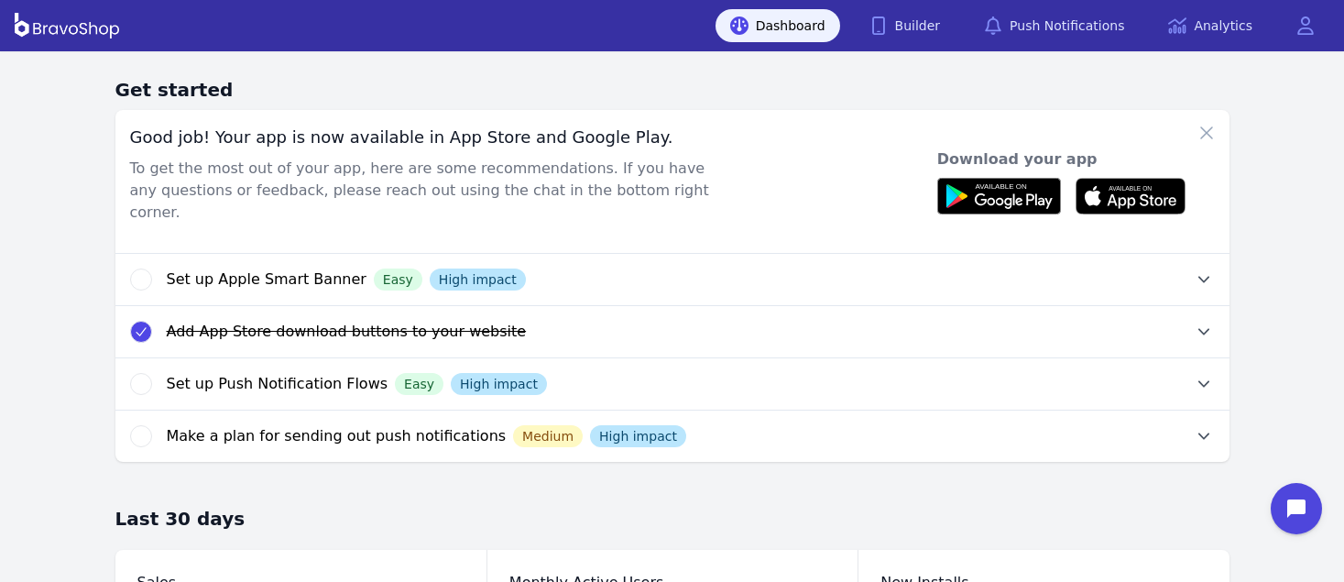
click at [1061, 318] on button "Add App Store download buttons to your website Easy High impact" at bounding box center [698, 331] width 1062 height 51
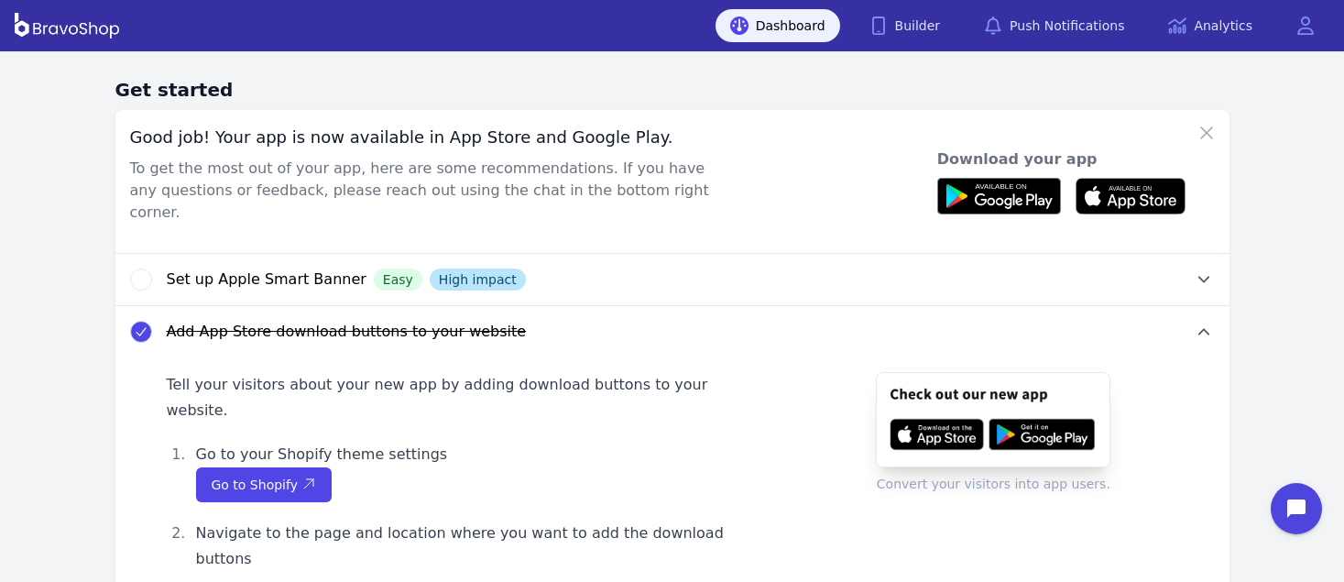
click at [135, 324] on icon "button" at bounding box center [141, 331] width 15 height 15
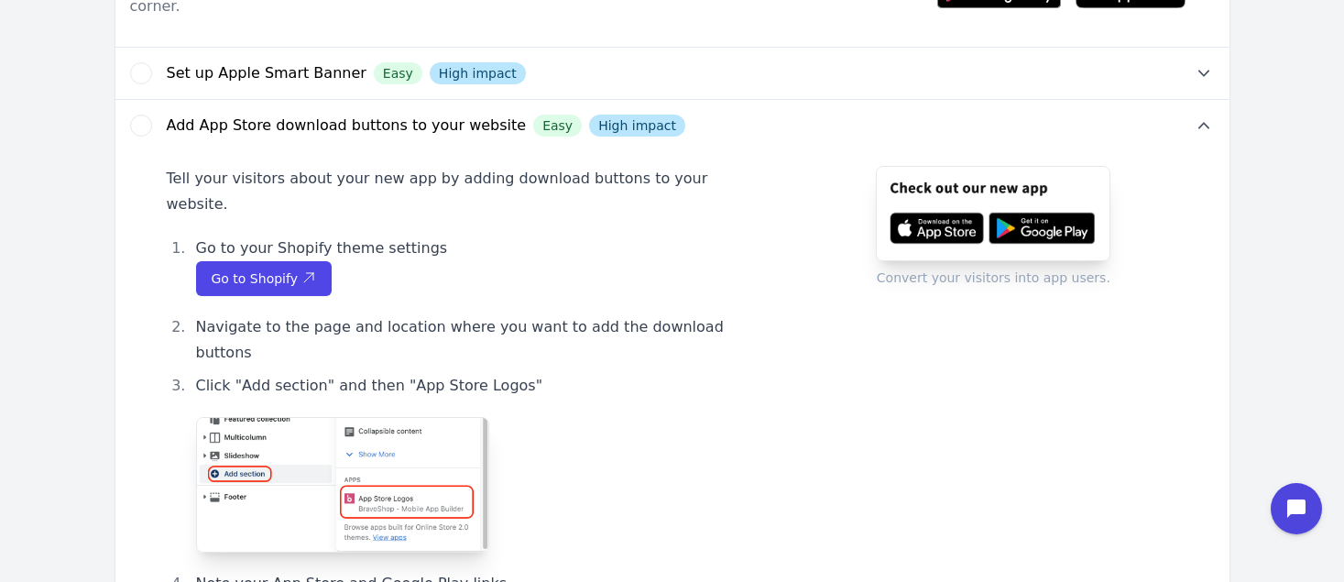
scroll to position [208, 0]
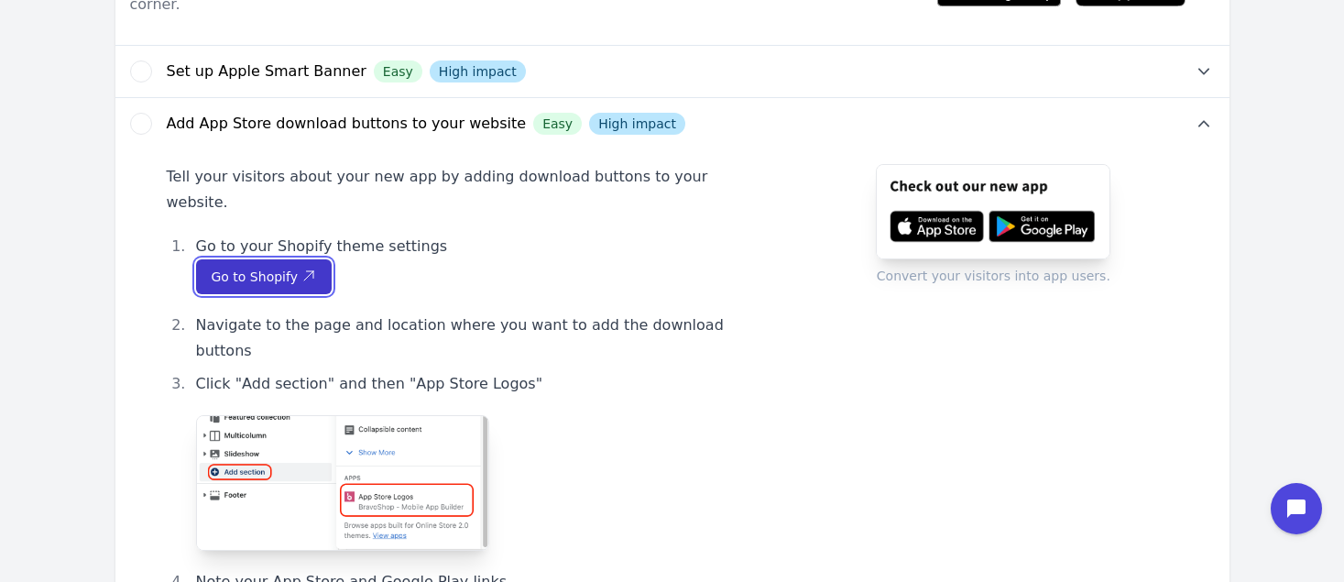
click at [301, 268] on icon "button" at bounding box center [308, 275] width 15 height 15
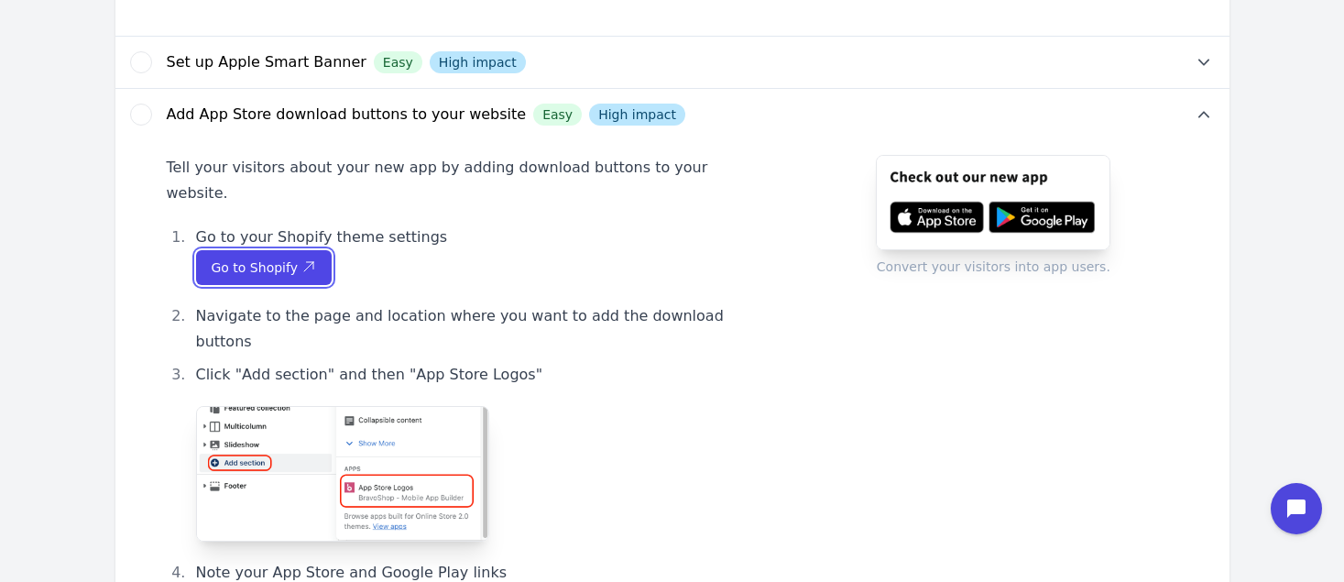
scroll to position [220, 0]
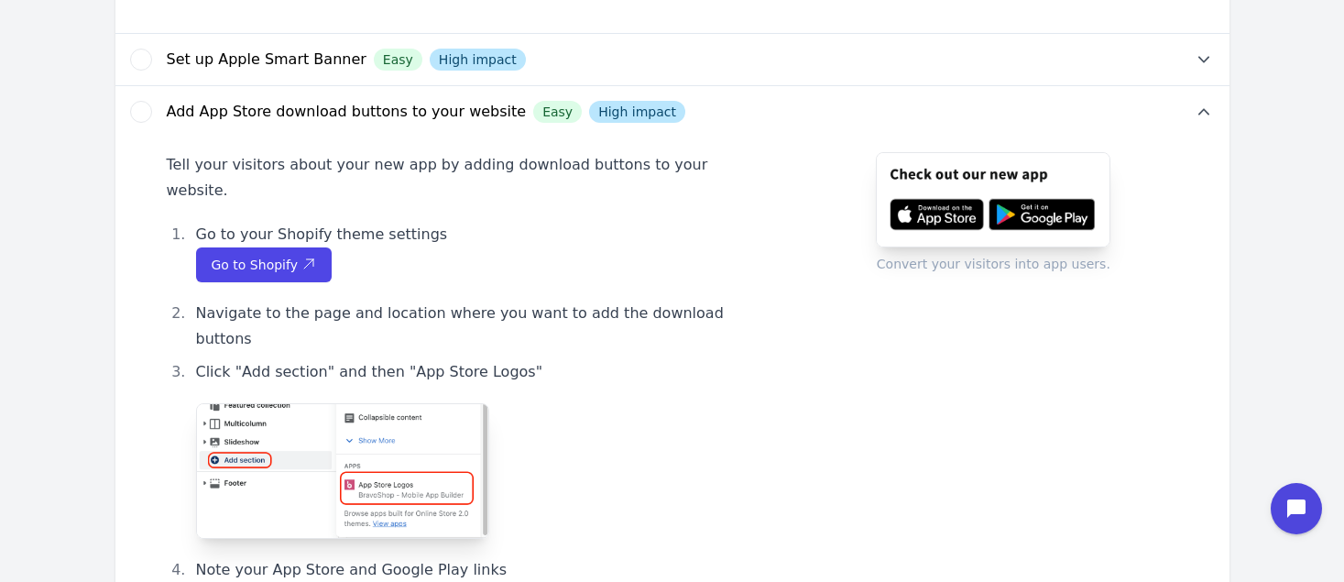
click at [136, 104] on icon "button" at bounding box center [141, 111] width 15 height 15
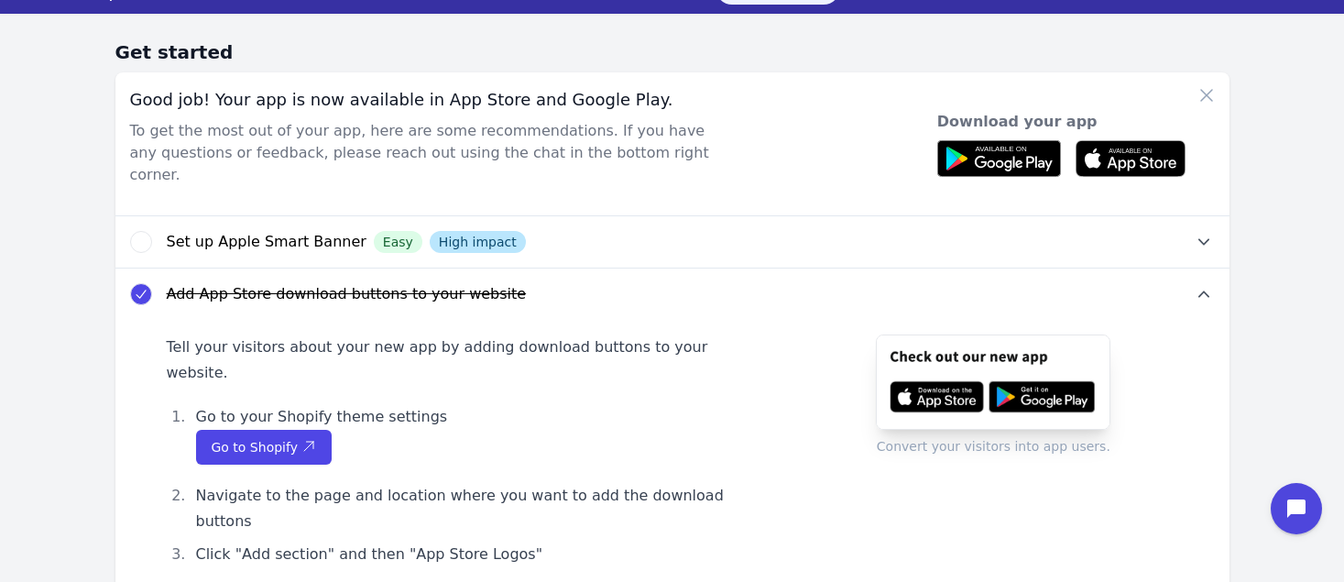
scroll to position [38, 0]
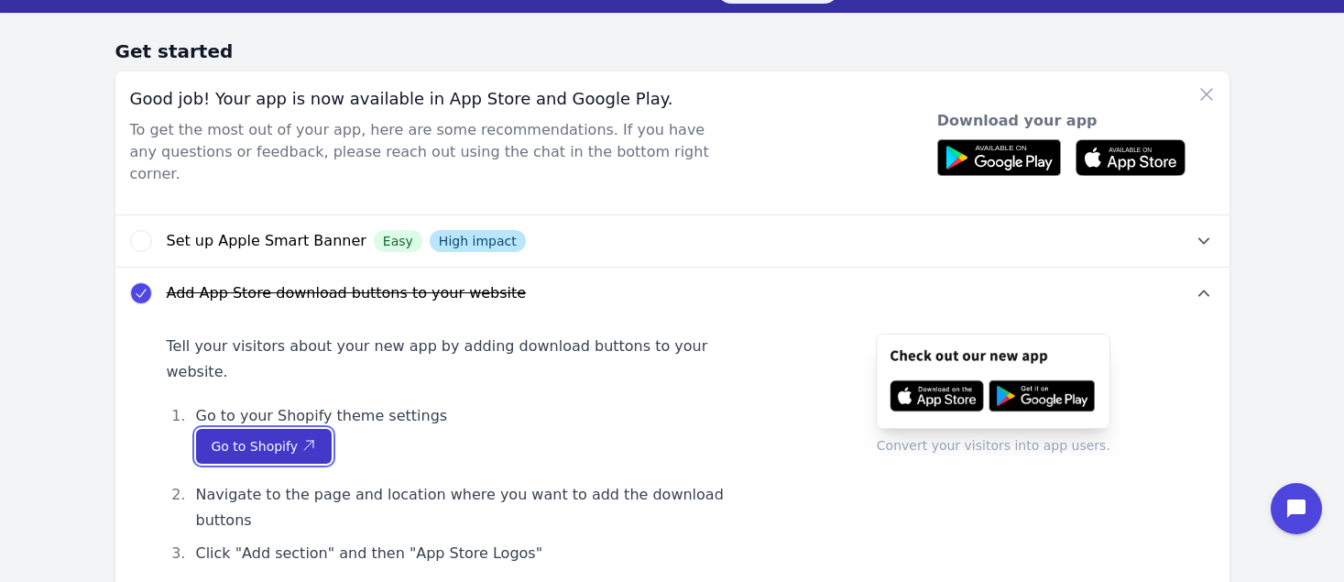
click at [256, 437] on span "Go to Shopify" at bounding box center [264, 446] width 105 height 18
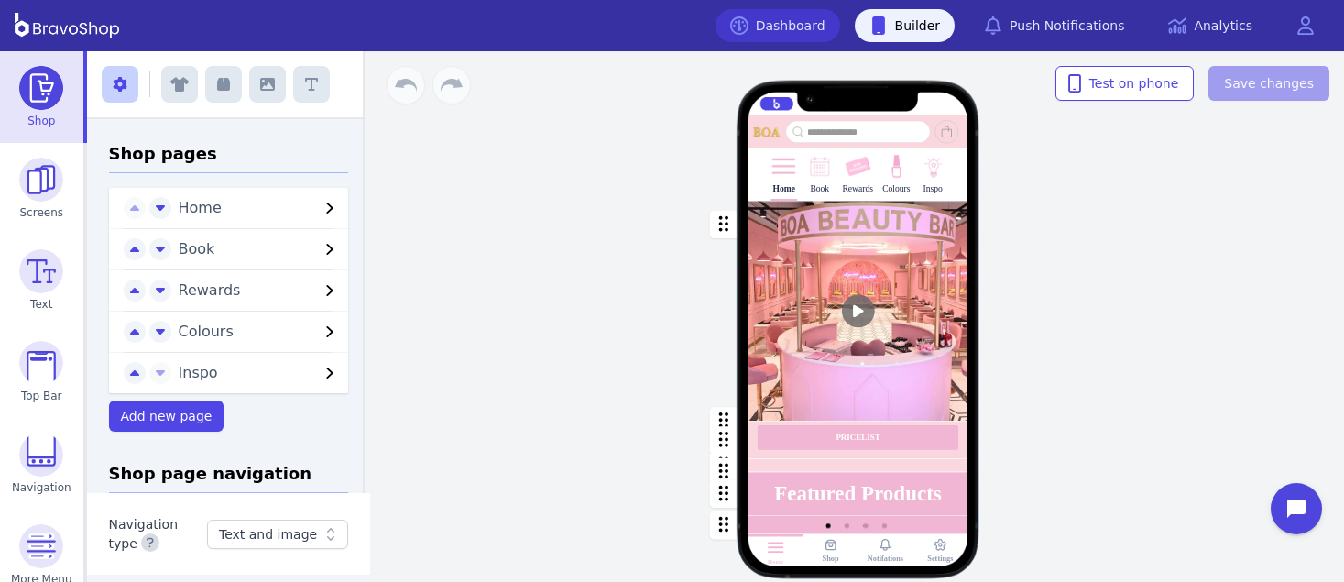
click at [795, 37] on link "Dashboard" at bounding box center [777, 25] width 125 height 33
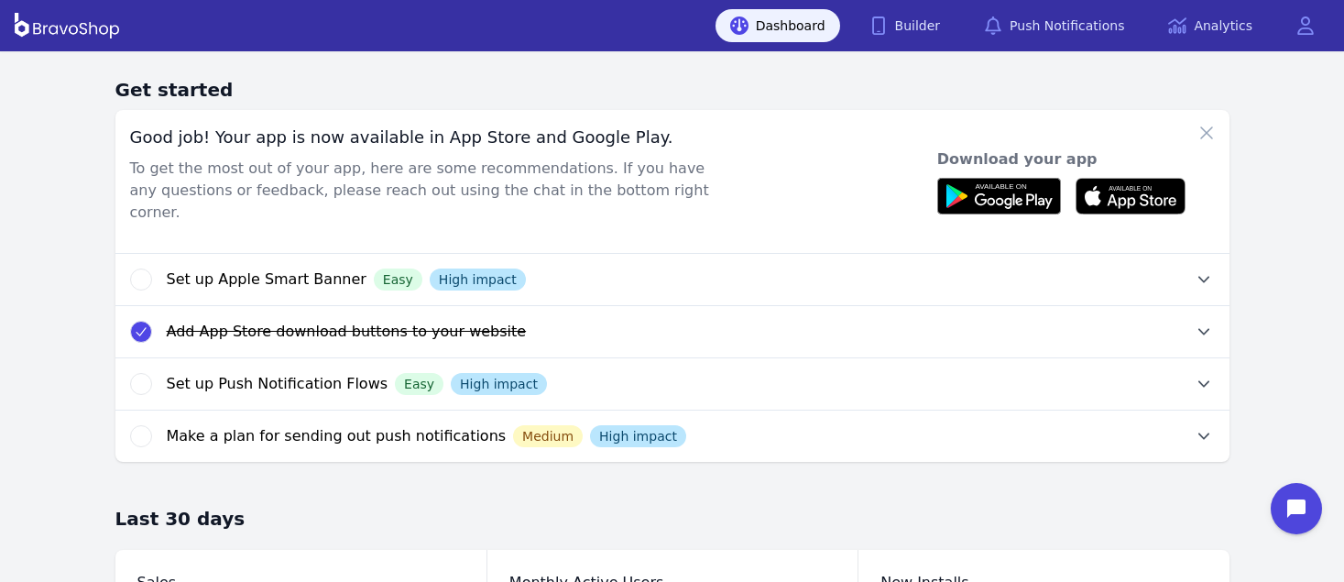
click at [1061, 318] on button "Add App Store download buttons to your website Easy High impact" at bounding box center [698, 331] width 1062 height 51
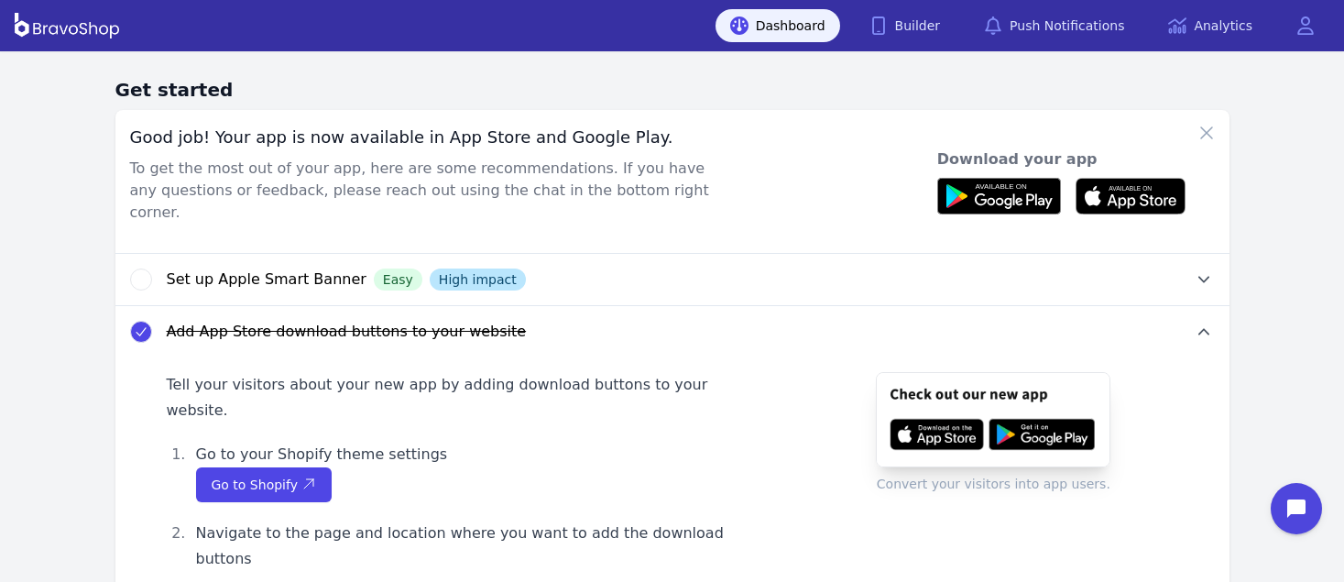
click at [135, 324] on icon "button" at bounding box center [141, 331] width 15 height 15
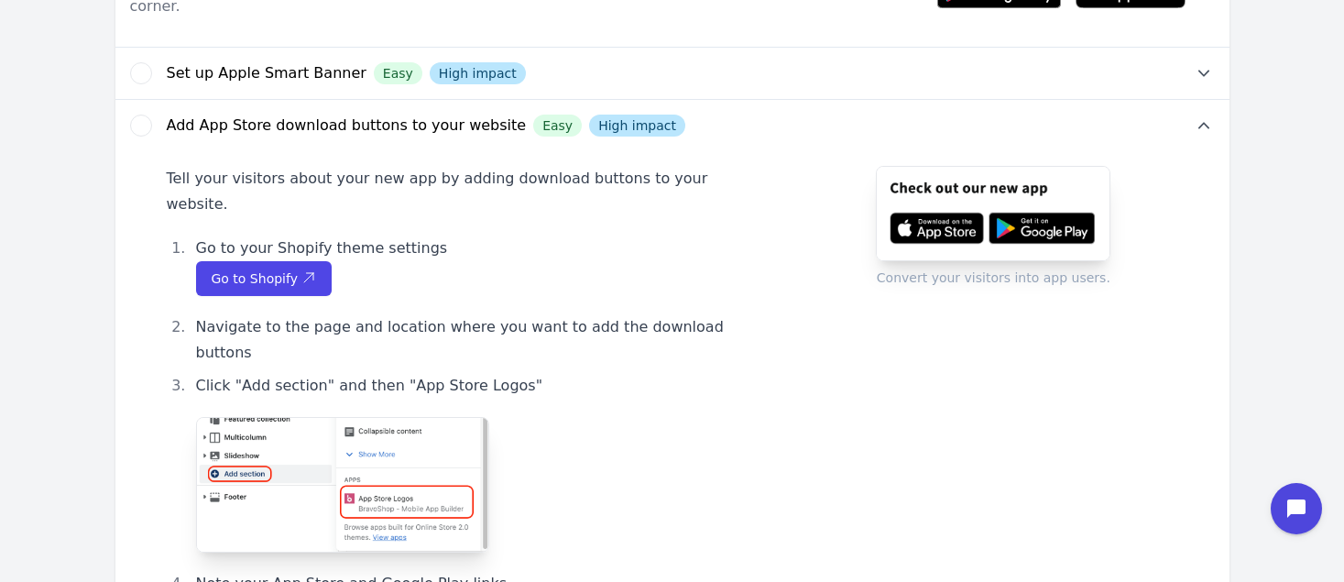
scroll to position [208, 0]
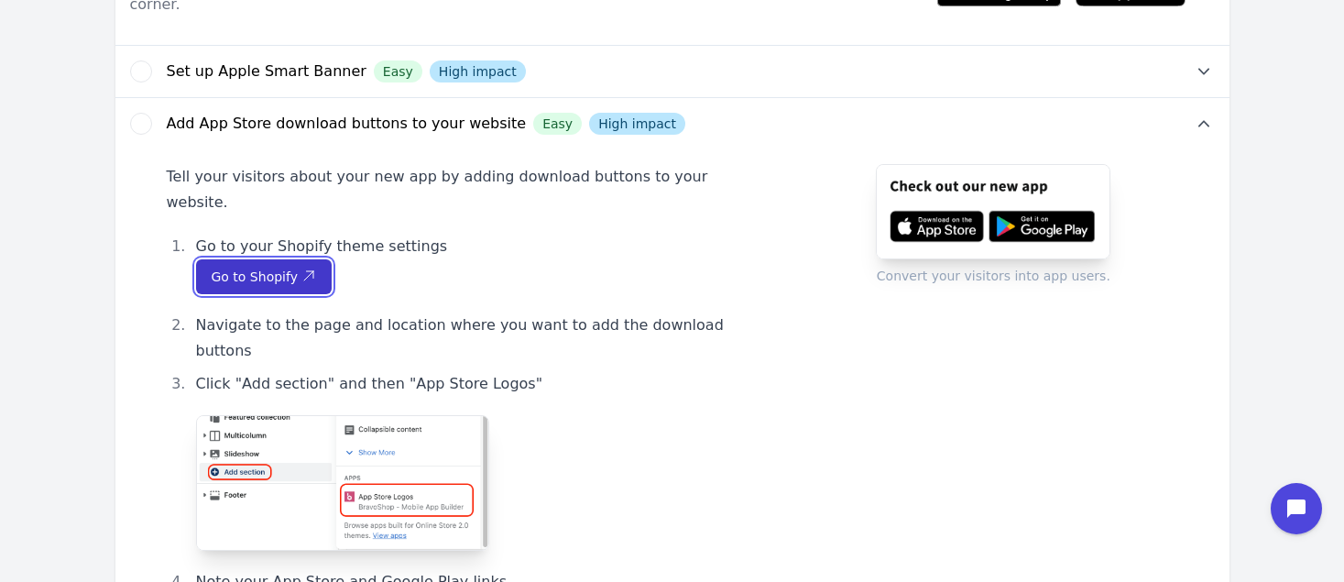
click at [301, 268] on icon "button" at bounding box center [308, 275] width 15 height 15
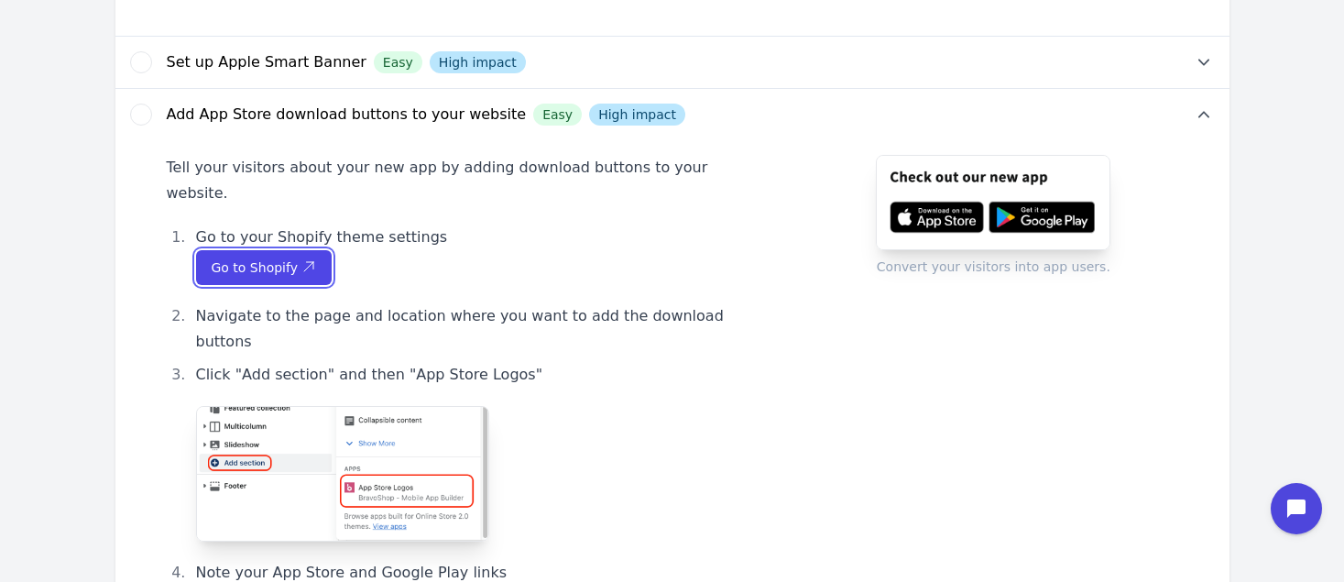
scroll to position [220, 0]
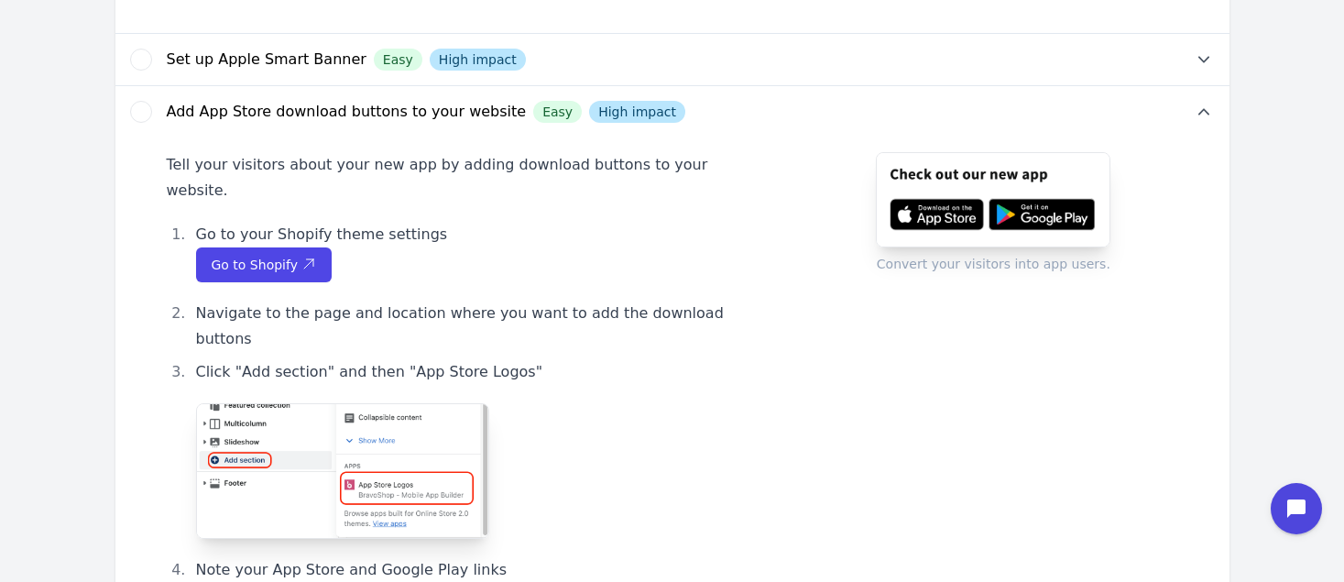
click at [136, 104] on icon "button" at bounding box center [141, 111] width 15 height 15
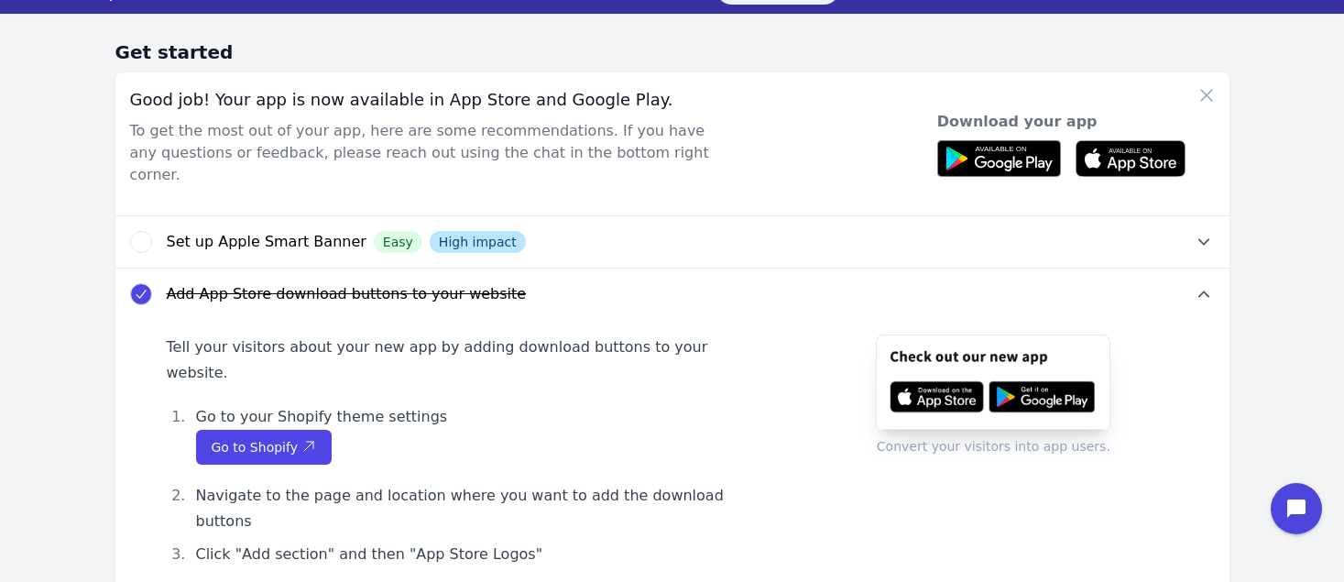
scroll to position [38, 0]
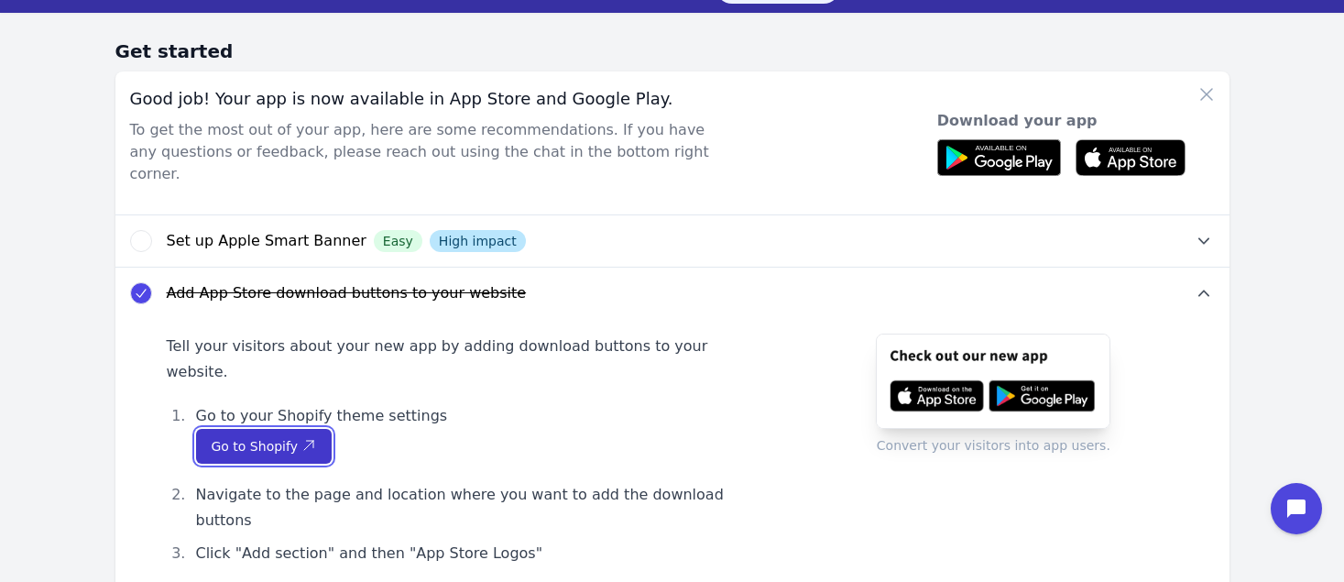
click at [256, 437] on span "Go to Shopify" at bounding box center [264, 446] width 105 height 18
